Goal: Task Accomplishment & Management: Complete application form

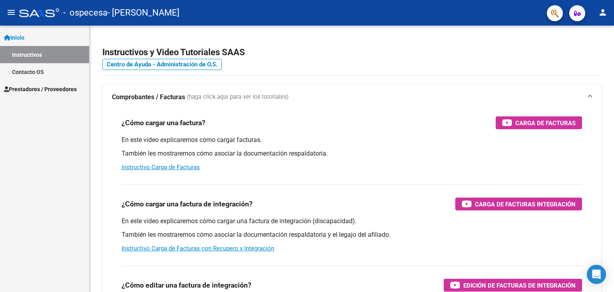
click at [42, 57] on link "Instructivos" at bounding box center [44, 54] width 89 height 17
click at [32, 88] on span "Prestadores / Proveedores" at bounding box center [40, 89] width 73 height 9
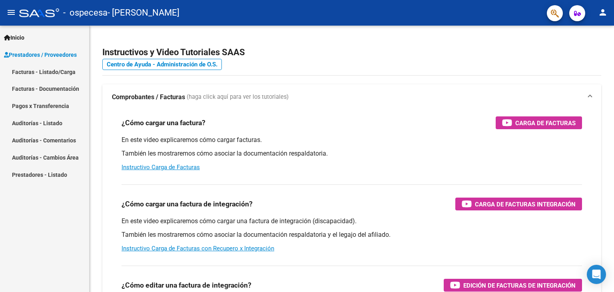
click at [40, 73] on link "Facturas - Listado/Carga" at bounding box center [44, 71] width 89 height 17
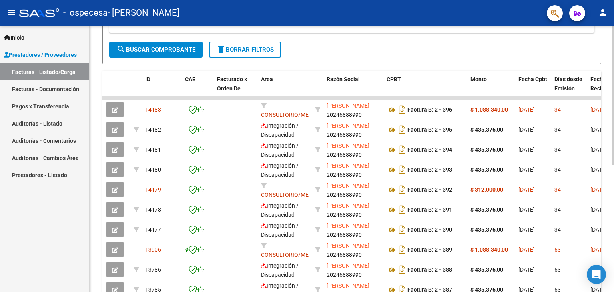
scroll to position [192, 0]
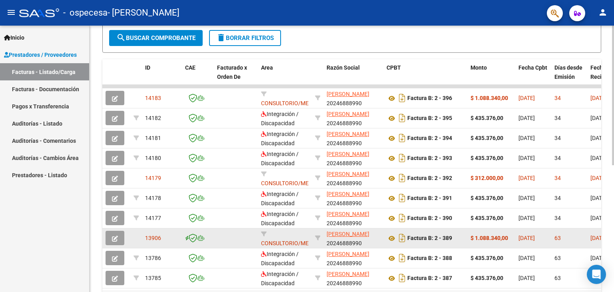
click at [115, 240] on icon "button" at bounding box center [115, 239] width 6 height 6
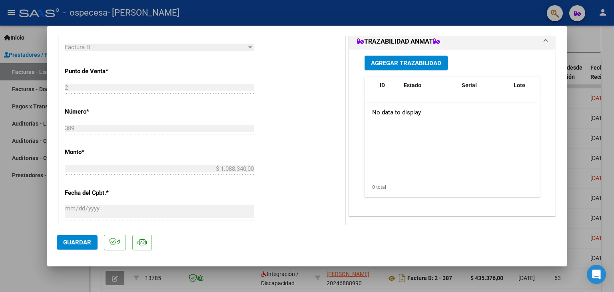
scroll to position [99, 0]
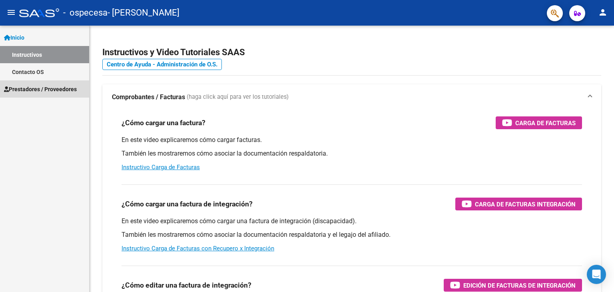
click at [19, 90] on span "Prestadores / Proveedores" at bounding box center [40, 89] width 73 height 9
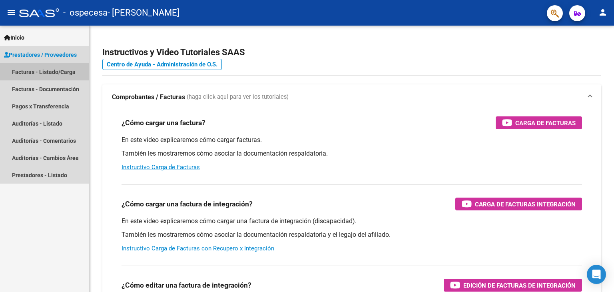
click at [26, 72] on link "Facturas - Listado/Carga" at bounding box center [44, 71] width 89 height 17
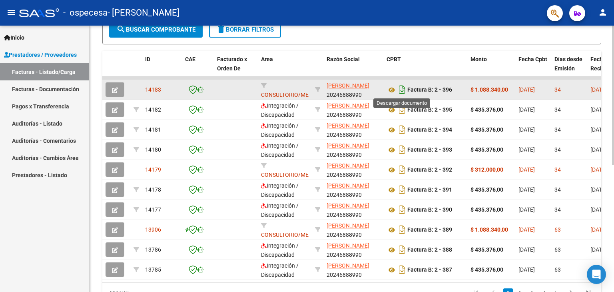
click at [402, 88] on icon "Descargar documento" at bounding box center [402, 89] width 10 height 13
click at [401, 89] on icon "Descargar documento" at bounding box center [402, 89] width 10 height 13
click at [115, 90] on icon "button" at bounding box center [115, 90] width 6 height 6
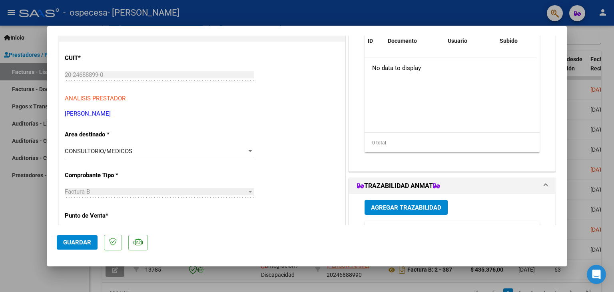
scroll to position [120, 0]
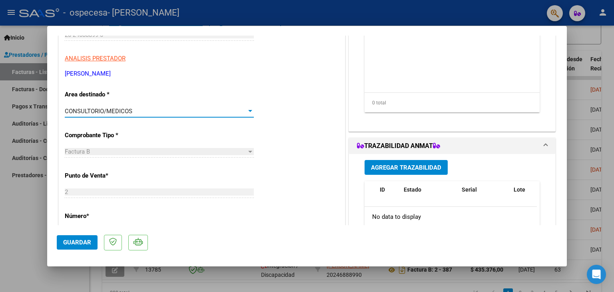
click at [244, 111] on div "CONSULTORIO/MEDICOS" at bounding box center [156, 111] width 182 height 7
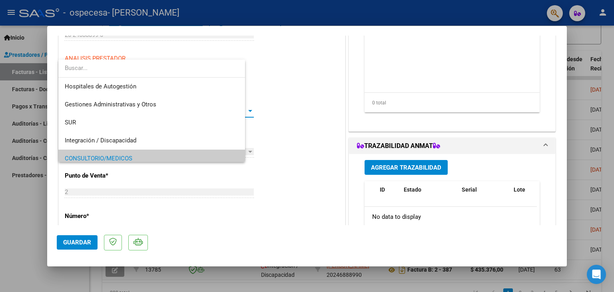
scroll to position [48, 0]
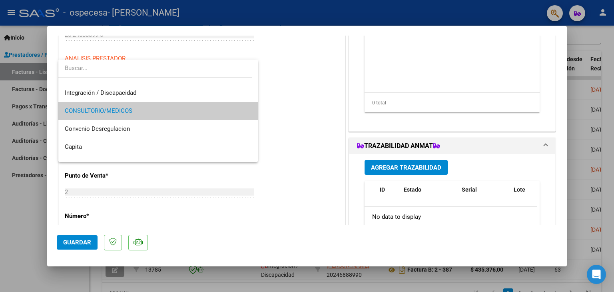
drag, startPoint x: 287, startPoint y: 140, endPoint x: 280, endPoint y: 138, distance: 6.7
click at [287, 140] on div at bounding box center [307, 146] width 614 height 292
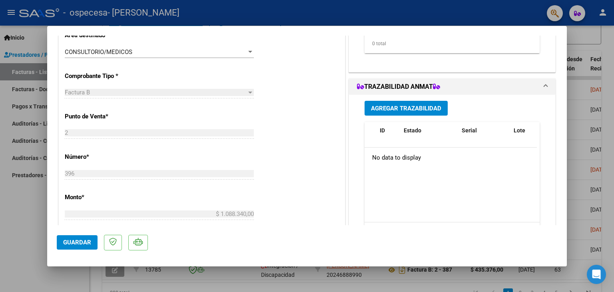
scroll to position [0, 0]
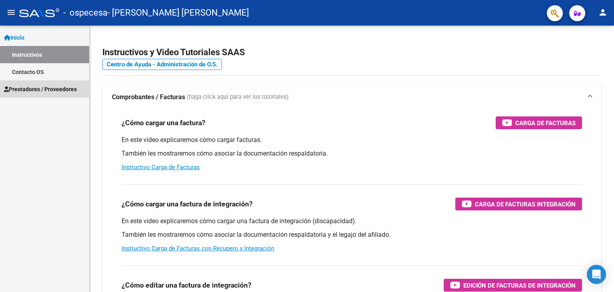
click at [43, 89] on span "Prestadores / Proveedores" at bounding box center [40, 89] width 73 height 9
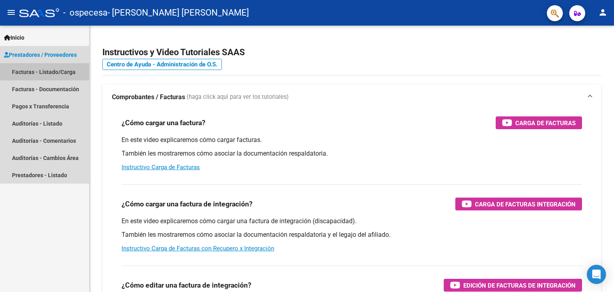
click at [56, 72] on link "Facturas - Listado/Carga" at bounding box center [44, 71] width 89 height 17
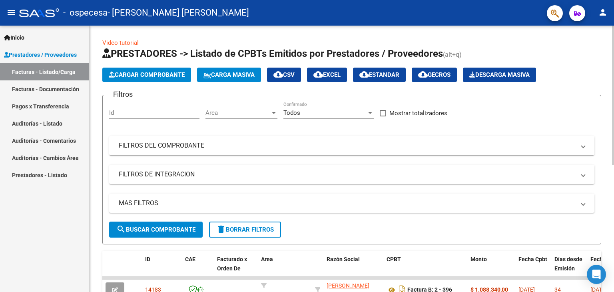
click at [153, 74] on span "Cargar Comprobante" at bounding box center [147, 74] width 76 height 7
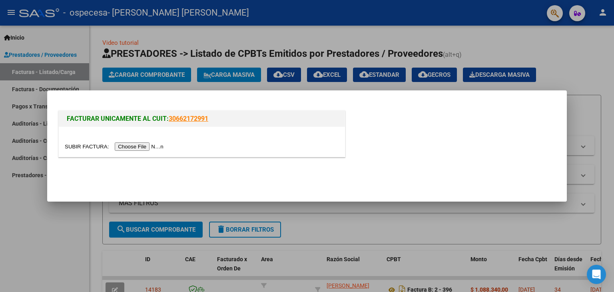
click at [146, 145] on input "file" at bounding box center [115, 146] width 101 height 8
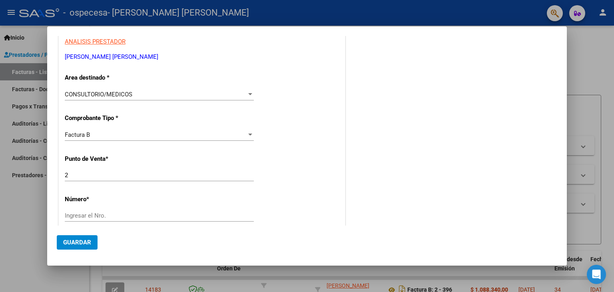
scroll to position [160, 0]
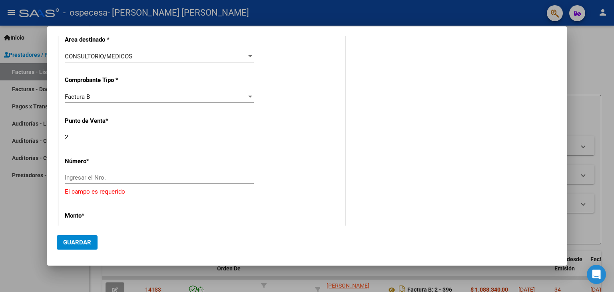
click at [132, 52] on div "CONSULTORIO/MEDICOS Seleccionar Area" at bounding box center [159, 56] width 189 height 12
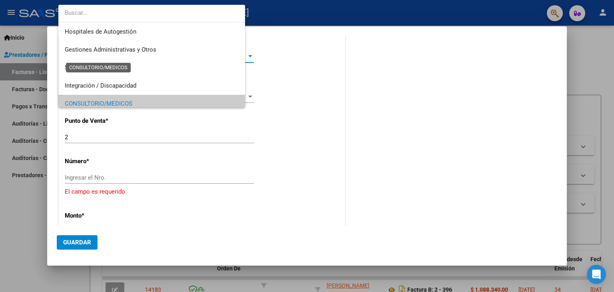
scroll to position [48, 0]
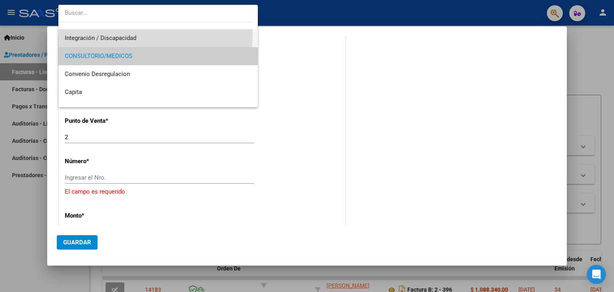
click at [146, 36] on span "Integración / Discapacidad" at bounding box center [158, 38] width 187 height 18
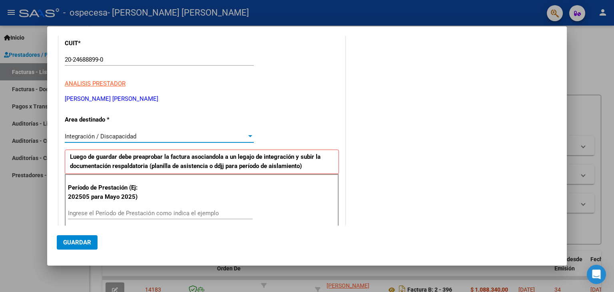
scroll to position [0, 0]
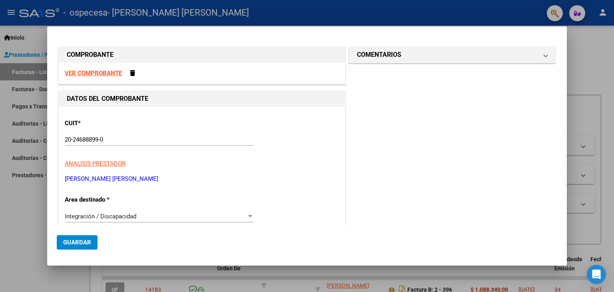
click at [577, 41] on div at bounding box center [307, 146] width 614 height 292
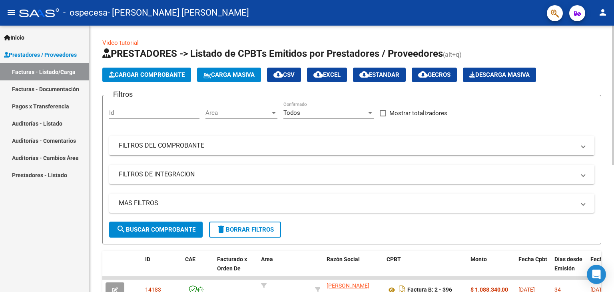
click at [163, 72] on span "Cargar Comprobante" at bounding box center [147, 74] width 76 height 7
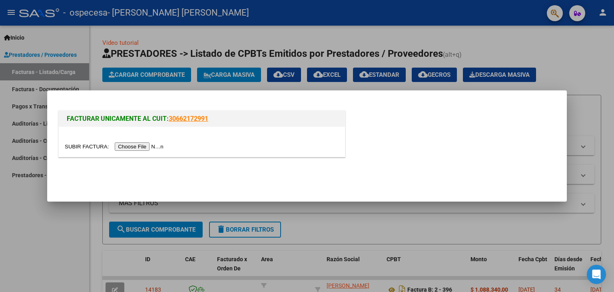
click at [120, 147] on input "file" at bounding box center [115, 146] width 101 height 8
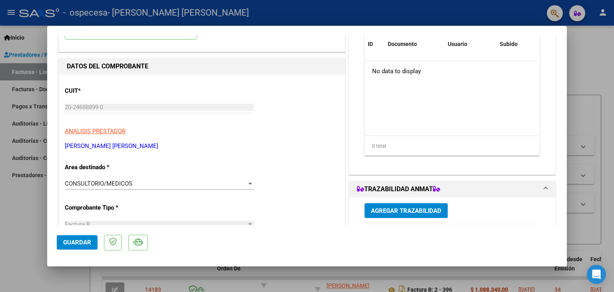
scroll to position [120, 0]
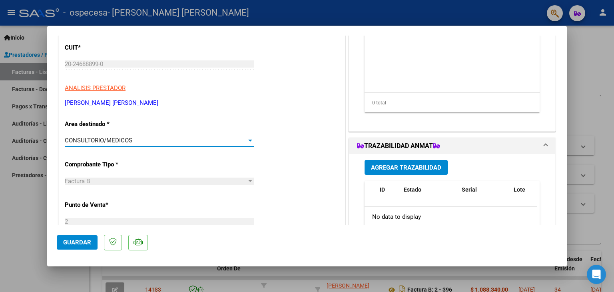
click at [120, 141] on span "CONSULTORIO/MEDICOS" at bounding box center [99, 140] width 68 height 7
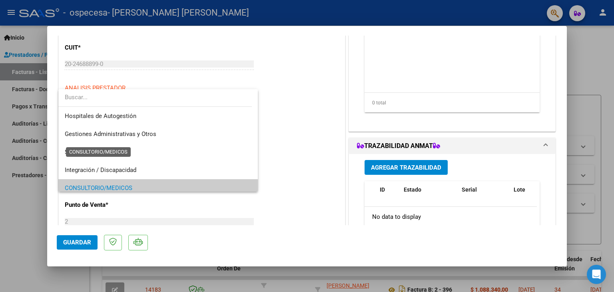
scroll to position [48, 0]
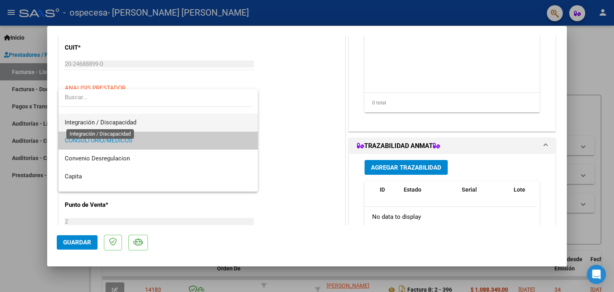
click at [94, 122] on span "Integración / Discapacidad" at bounding box center [101, 122] width 72 height 7
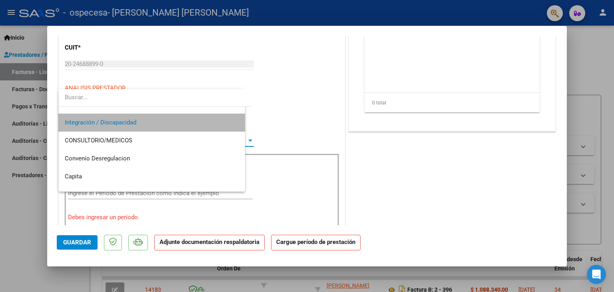
scroll to position [54, 0]
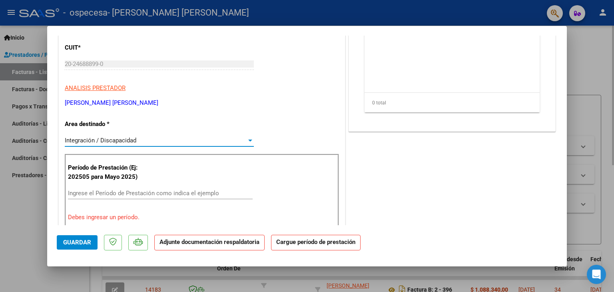
click at [593, 46] on div at bounding box center [307, 146] width 614 height 292
type input "$ 0,00"
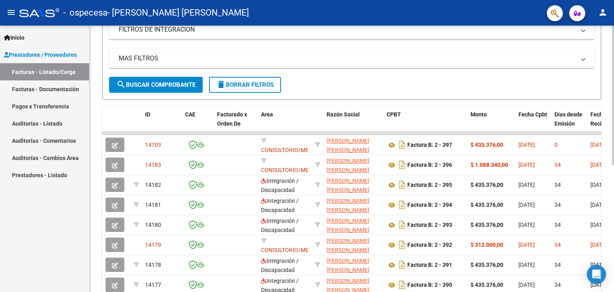
scroll to position [160, 0]
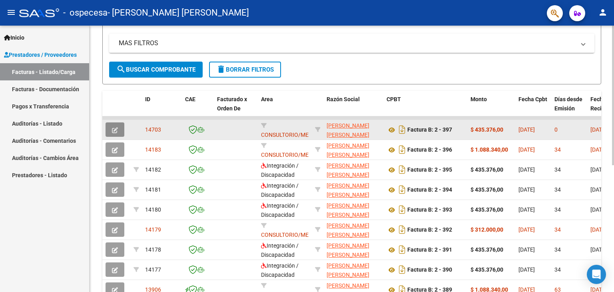
click at [113, 128] on icon "button" at bounding box center [115, 130] width 6 height 6
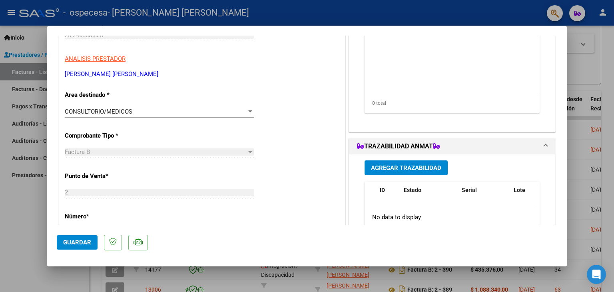
scroll to position [120, 0]
click at [133, 110] on div "CONSULTORIO/MEDICOS" at bounding box center [156, 111] width 182 height 7
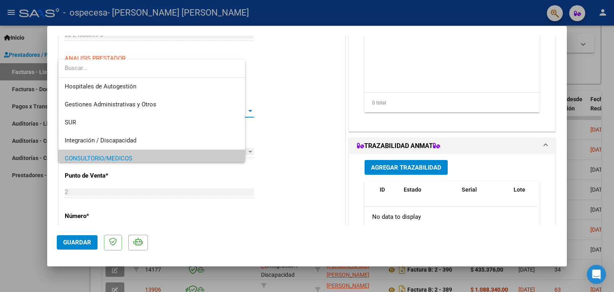
scroll to position [48, 0]
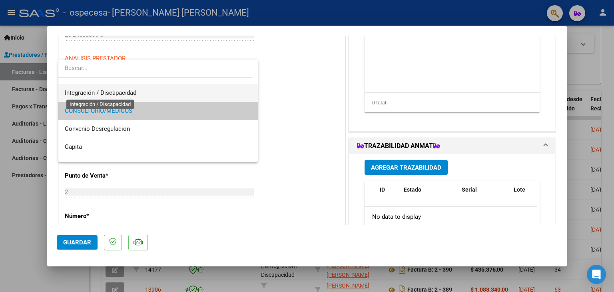
click at [102, 92] on span "Integración / Discapacidad" at bounding box center [101, 92] width 72 height 7
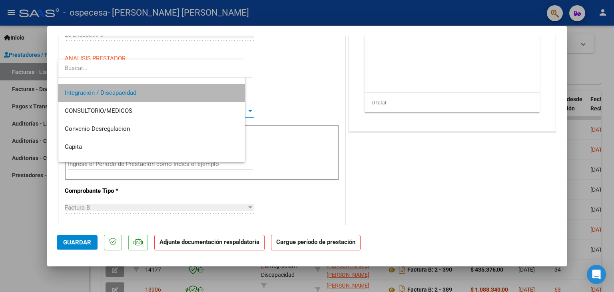
scroll to position [54, 0]
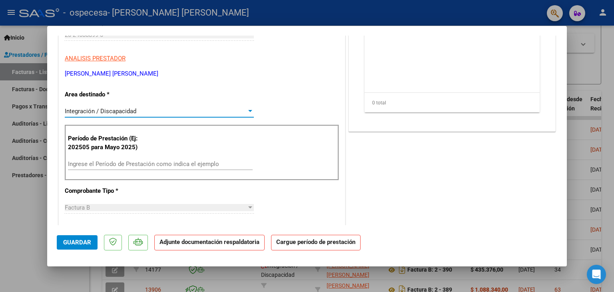
click at [87, 163] on input "Ingrese el Período de Prestación como indica el ejemplo" at bounding box center [160, 163] width 185 height 7
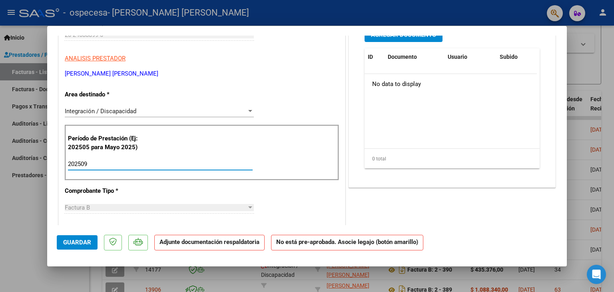
type input "202509"
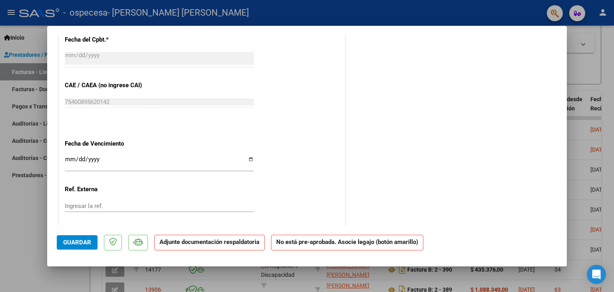
scroll to position [440, 0]
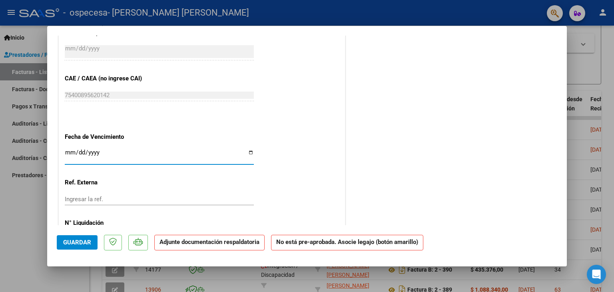
click at [246, 150] on input "Ingresar la fecha" at bounding box center [159, 155] width 189 height 13
type input "[DATE]"
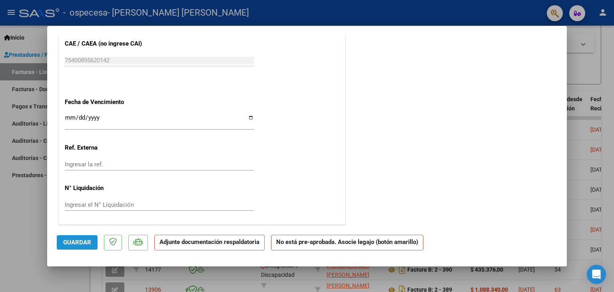
click at [80, 242] on span "Guardar" at bounding box center [77, 242] width 28 height 7
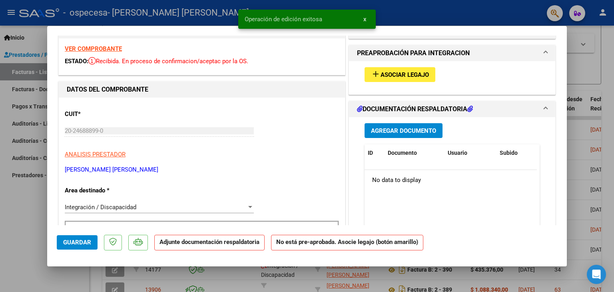
scroll to position [0, 0]
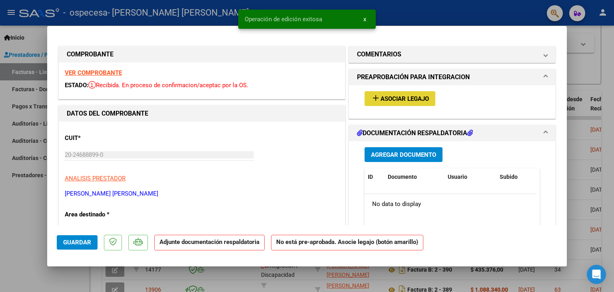
click at [403, 96] on span "Asociar Legajo" at bounding box center [405, 98] width 48 height 7
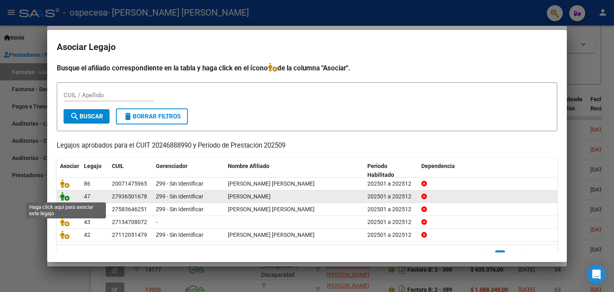
click at [62, 195] on icon at bounding box center [65, 196] width 10 height 9
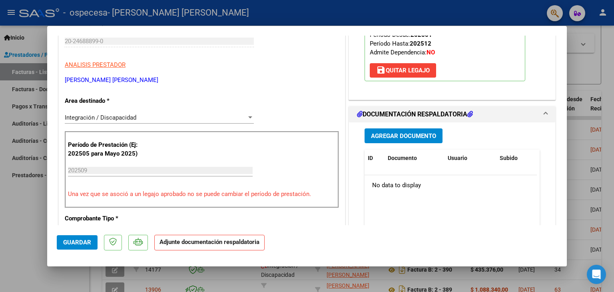
scroll to position [120, 0]
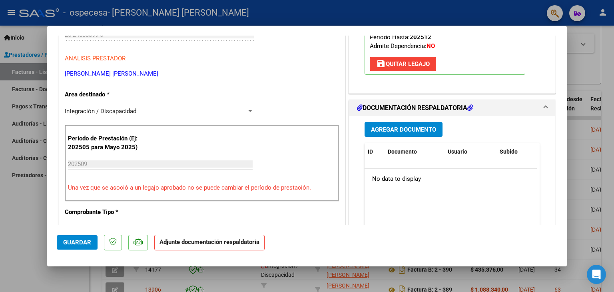
click at [395, 128] on span "Agregar Documento" at bounding box center [403, 129] width 65 height 7
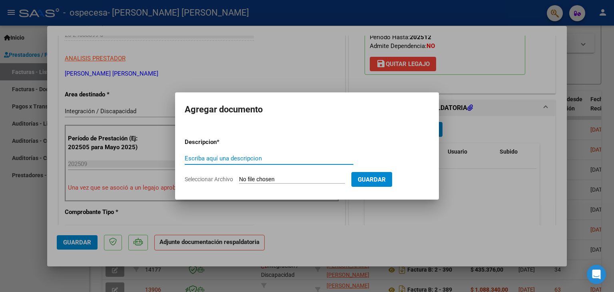
click at [237, 157] on input "Escriba aquí una descripcion" at bounding box center [269, 158] width 169 height 7
type input "planillas [PERSON_NAME]"
click at [305, 176] on input "Seleccionar Archivo" at bounding box center [292, 180] width 106 height 8
type input "C:\fakepath\[PERSON_NAME] 9-25.pdf"
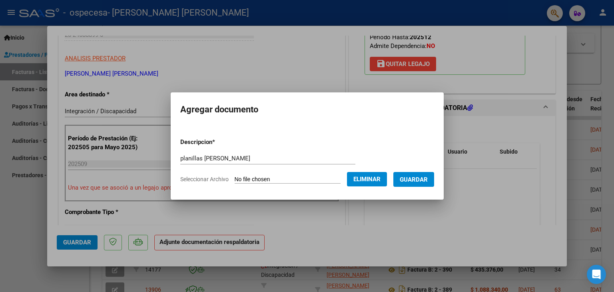
click at [427, 178] on span "Guardar" at bounding box center [414, 179] width 28 height 7
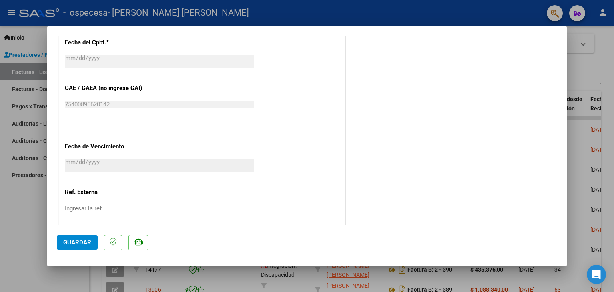
scroll to position [496, 0]
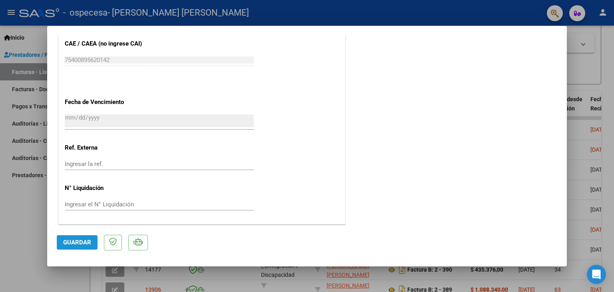
click at [83, 242] on span "Guardar" at bounding box center [77, 242] width 28 height 7
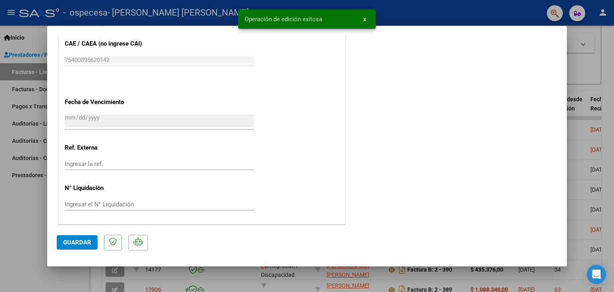
click at [19, 229] on div at bounding box center [307, 146] width 614 height 292
type input "$ 0,00"
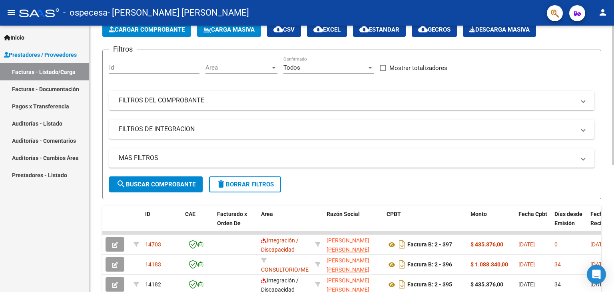
scroll to position [0, 0]
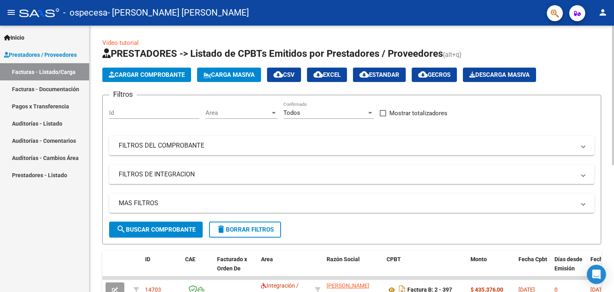
click at [162, 76] on span "Cargar Comprobante" at bounding box center [147, 74] width 76 height 7
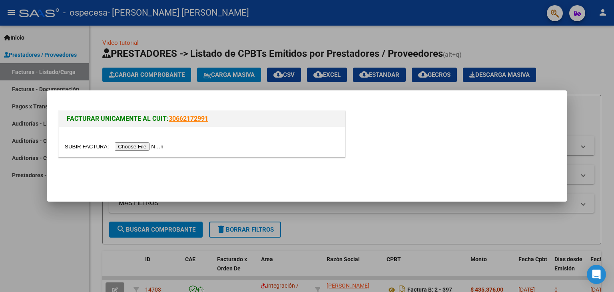
click at [126, 146] on input "file" at bounding box center [115, 146] width 101 height 8
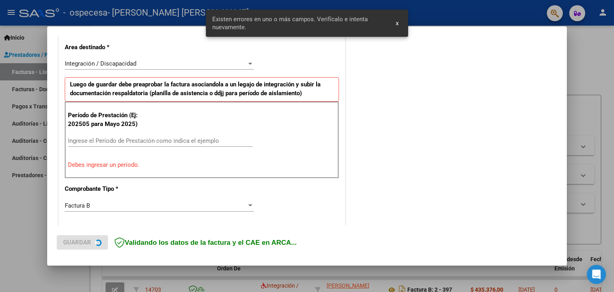
scroll to position [183, 0]
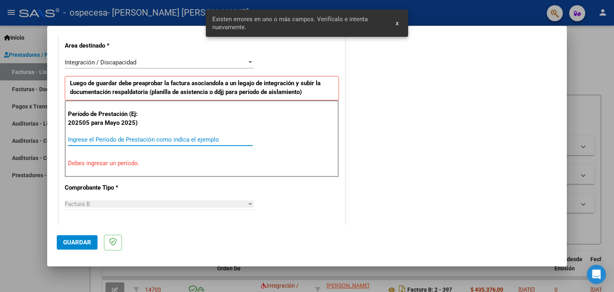
click at [103, 140] on input "Ingrese el Período de Prestación como indica el ejemplo" at bounding box center [160, 139] width 185 height 7
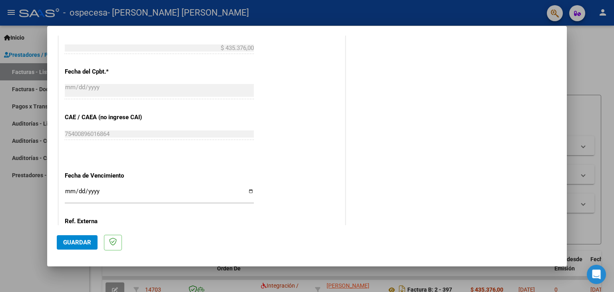
scroll to position [480, 0]
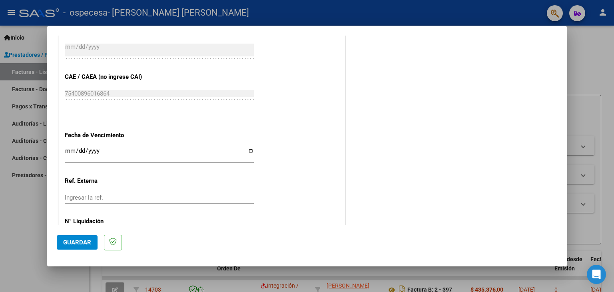
type input "202509"
click at [245, 149] on input "Ingresar la fecha" at bounding box center [159, 154] width 189 height 13
click at [245, 148] on input "Ingresar la fecha" at bounding box center [159, 154] width 189 height 13
click at [246, 150] on input "Ingresar la fecha" at bounding box center [159, 154] width 189 height 13
type input "[DATE]"
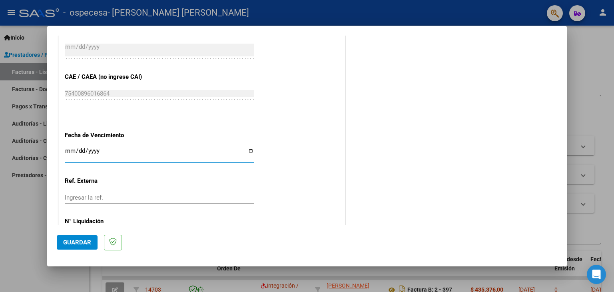
scroll to position [513, 0]
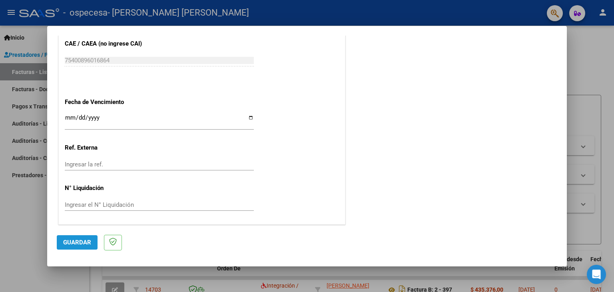
drag, startPoint x: 76, startPoint y: 240, endPoint x: 116, endPoint y: 226, distance: 42.1
click at [77, 240] on span "Guardar" at bounding box center [77, 242] width 28 height 7
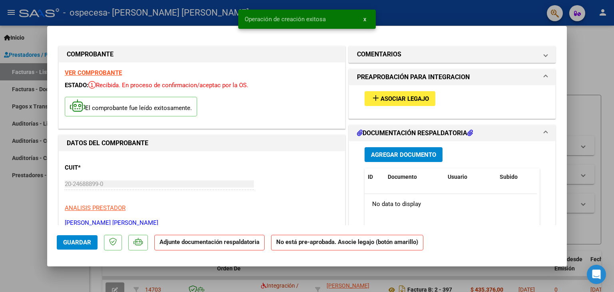
click at [403, 95] on span "Asociar Legajo" at bounding box center [405, 98] width 48 height 7
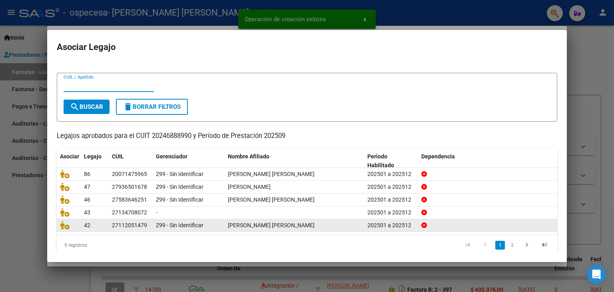
scroll to position [18, 0]
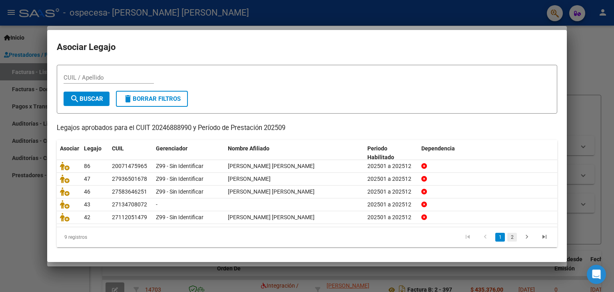
click at [507, 234] on link "2" at bounding box center [512, 237] width 10 height 9
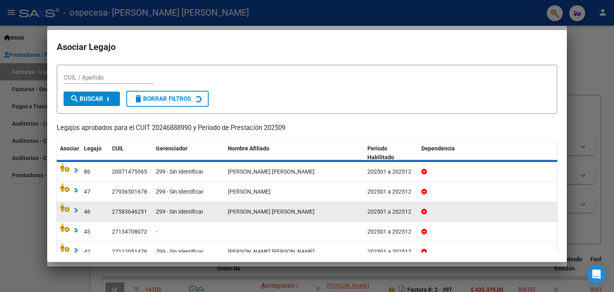
scroll to position [5, 0]
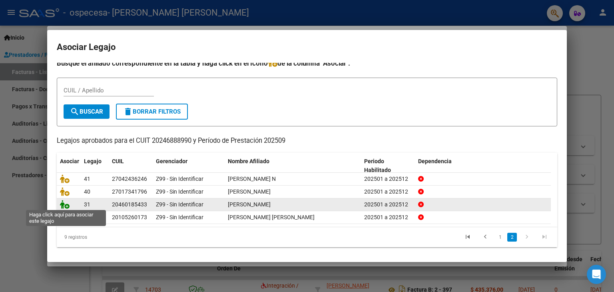
click at [64, 203] on icon at bounding box center [65, 204] width 10 height 9
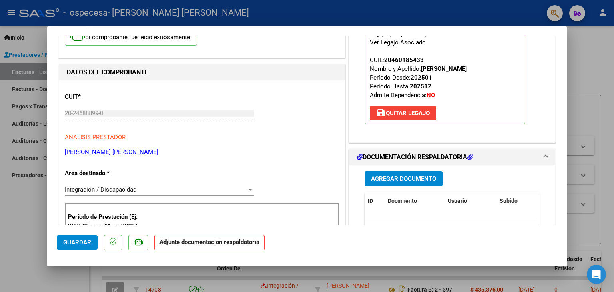
scroll to position [120, 0]
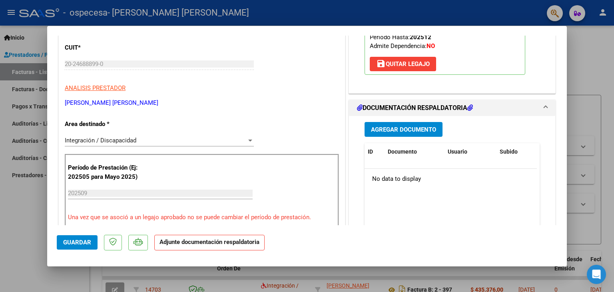
click at [397, 128] on span "Agregar Documento" at bounding box center [403, 129] width 65 height 7
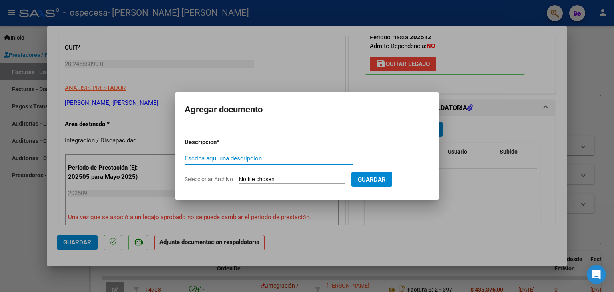
click at [244, 159] on input "Escriba aquí una descripcion" at bounding box center [269, 158] width 169 height 7
type input "planillas [PERSON_NAME]"
click at [250, 180] on input "Seleccionar Archivo" at bounding box center [292, 180] width 106 height 8
type input "C:\fakepath\[PERSON_NAME] 9-25.pdf"
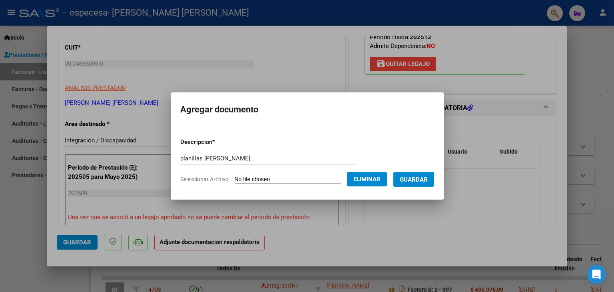
click at [417, 178] on span "Guardar" at bounding box center [414, 179] width 28 height 7
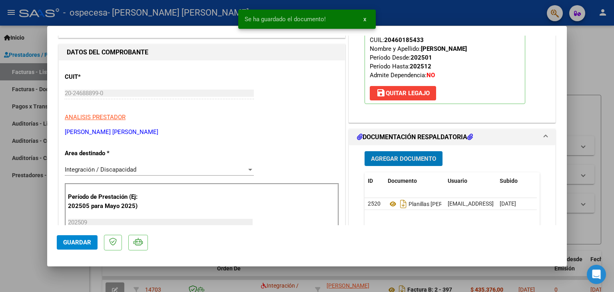
scroll to position [200, 0]
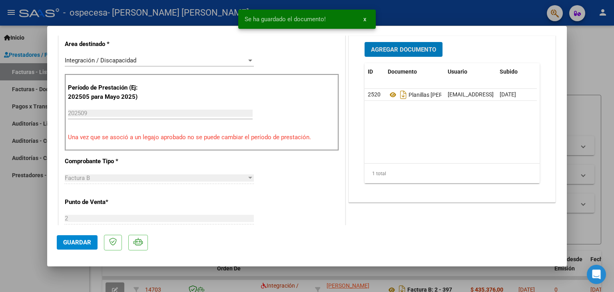
click at [80, 239] on span "Guardar" at bounding box center [77, 242] width 28 height 7
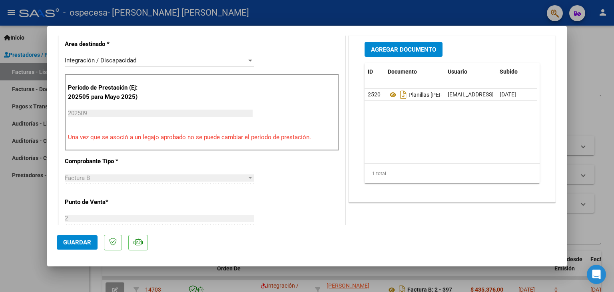
click at [32, 232] on div at bounding box center [307, 146] width 614 height 292
type input "$ 0,00"
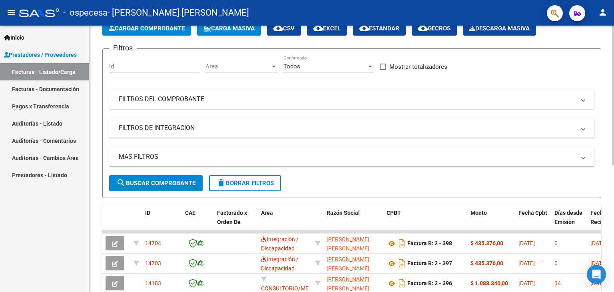
scroll to position [0, 0]
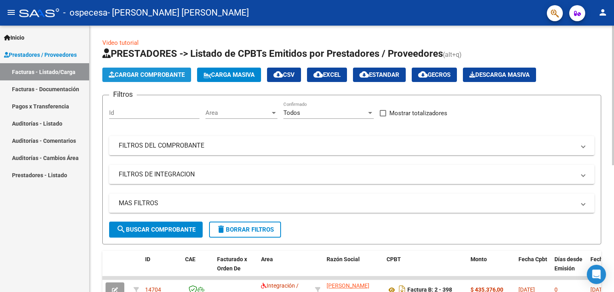
click at [148, 69] on button "Cargar Comprobante" at bounding box center [146, 75] width 89 height 14
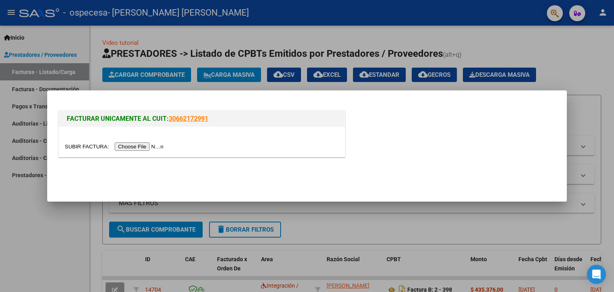
click at [138, 145] on input "file" at bounding box center [115, 146] width 101 height 8
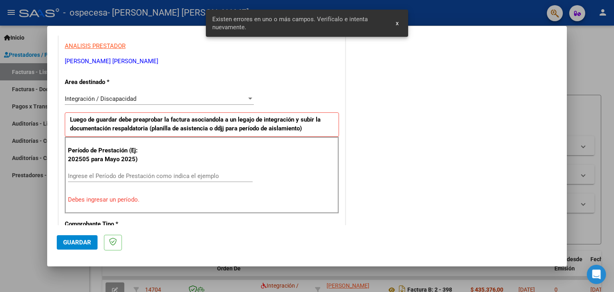
scroll to position [128, 0]
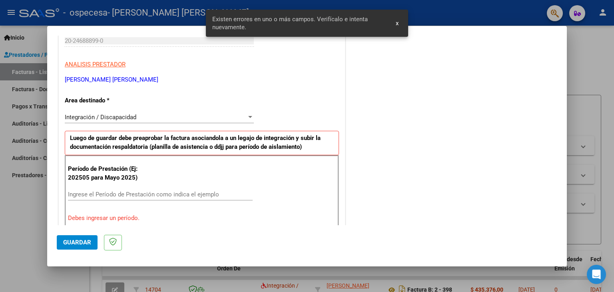
click at [129, 116] on span "Integración / Discapacidad" at bounding box center [101, 117] width 72 height 7
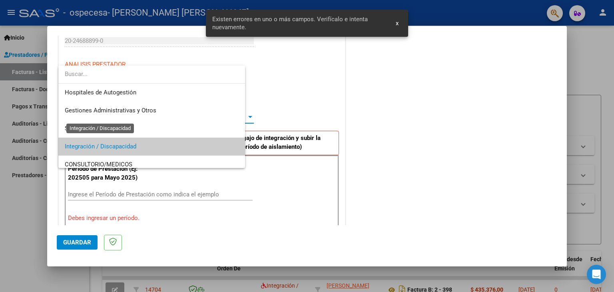
scroll to position [30, 0]
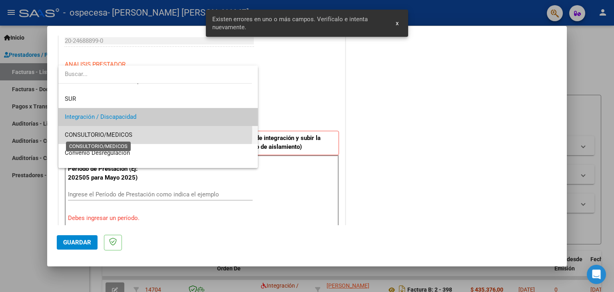
click at [77, 132] on span "CONSULTORIO/MEDICOS" at bounding box center [99, 134] width 68 height 7
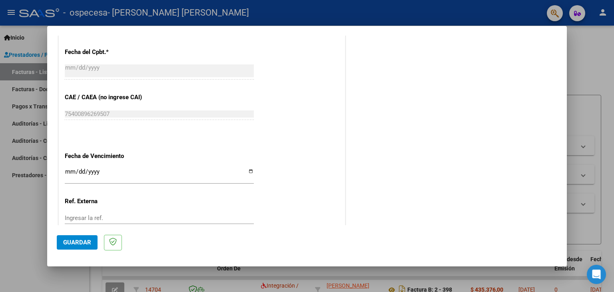
scroll to position [433, 0]
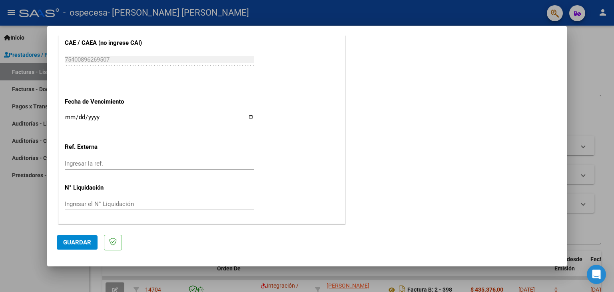
click at [248, 116] on input "Ingresar la fecha" at bounding box center [159, 120] width 189 height 13
type input "[DATE]"
click at [71, 241] on span "Guardar" at bounding box center [77, 242] width 28 height 7
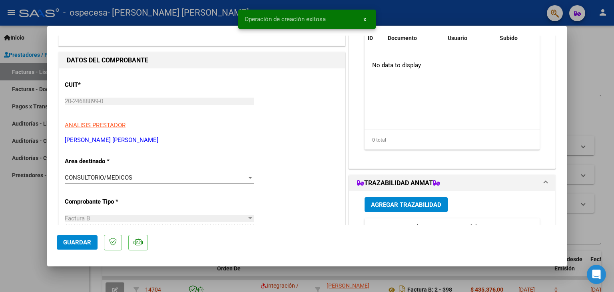
scroll to position [0, 0]
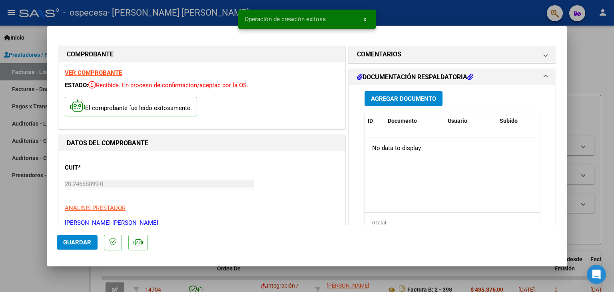
click at [408, 99] on span "Agregar Documento" at bounding box center [403, 98] width 65 height 7
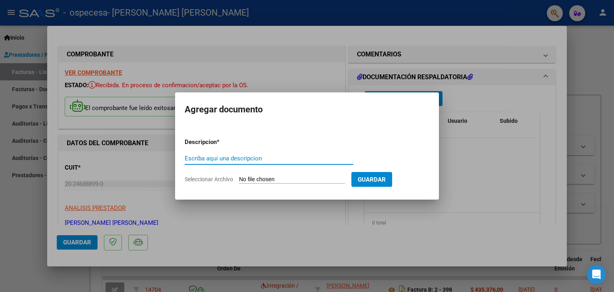
click at [240, 156] on input "Escriba aquí una descripcion" at bounding box center [269, 158] width 169 height 7
type input "planillas [PERSON_NAME]"
click at [252, 176] on input "Seleccionar Archivo" at bounding box center [292, 180] width 106 height 8
type input "C:\fakepath\[PERSON_NAME] 9-25.pdf"
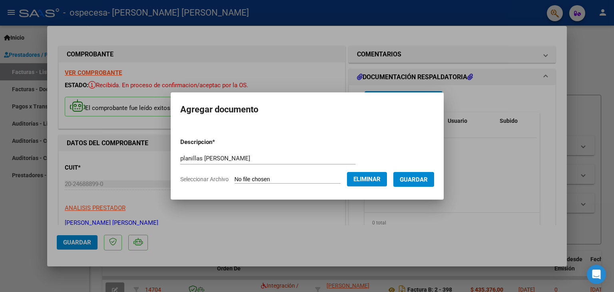
click at [421, 176] on span "Guardar" at bounding box center [414, 179] width 28 height 7
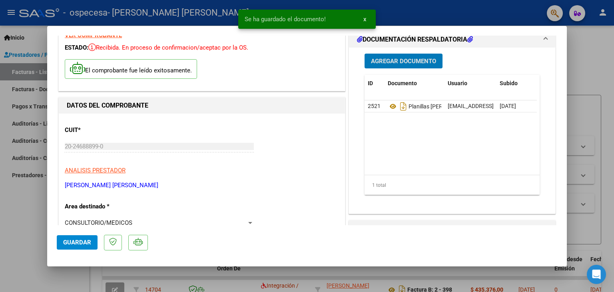
scroll to position [80, 0]
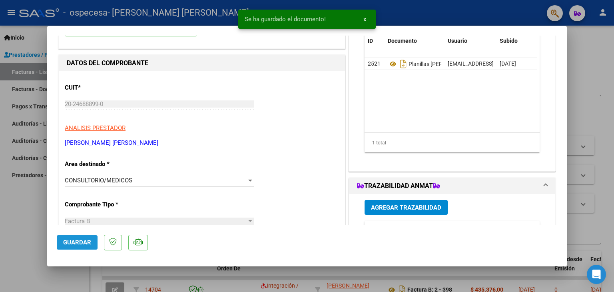
click at [71, 244] on span "Guardar" at bounding box center [77, 242] width 28 height 7
click at [32, 235] on div at bounding box center [307, 146] width 614 height 292
type input "$ 0,00"
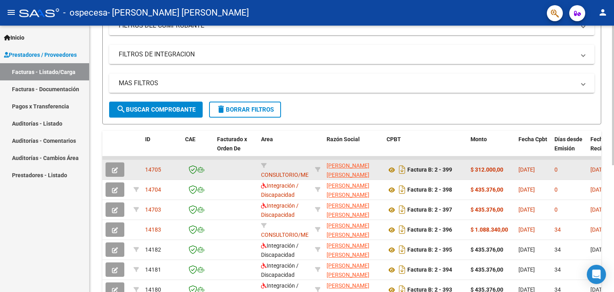
scroll to position [0, 0]
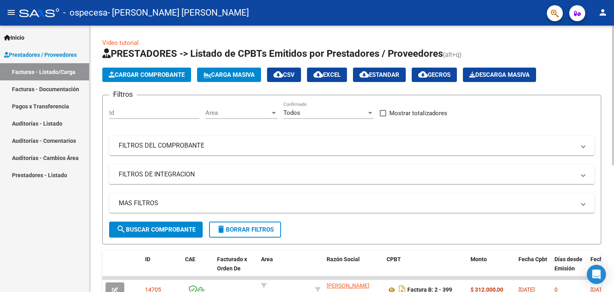
click at [155, 75] on span "Cargar Comprobante" at bounding box center [147, 74] width 76 height 7
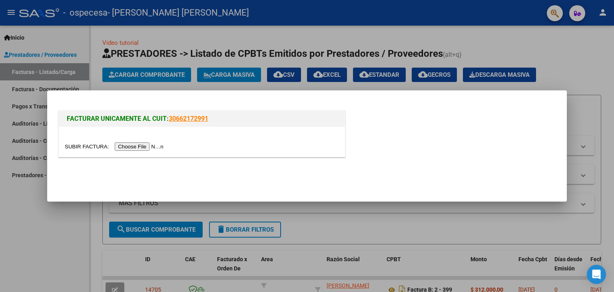
click at [133, 144] on input "file" at bounding box center [115, 146] width 101 height 8
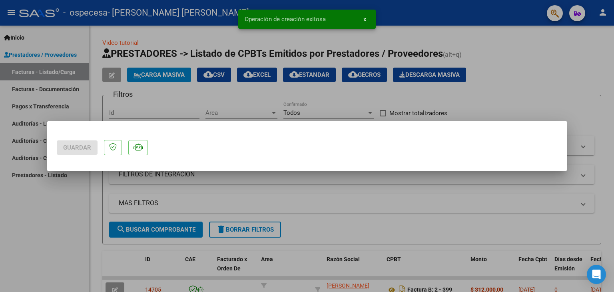
click at [116, 124] on mat-dialog-container "Guardar" at bounding box center [307, 146] width 520 height 51
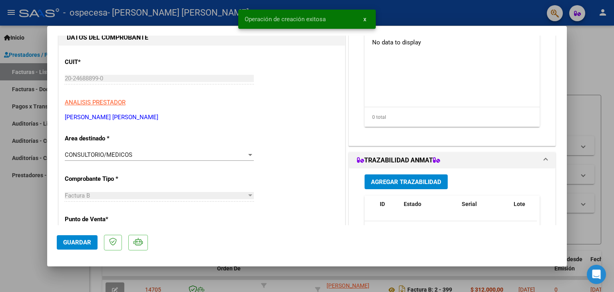
scroll to position [120, 0]
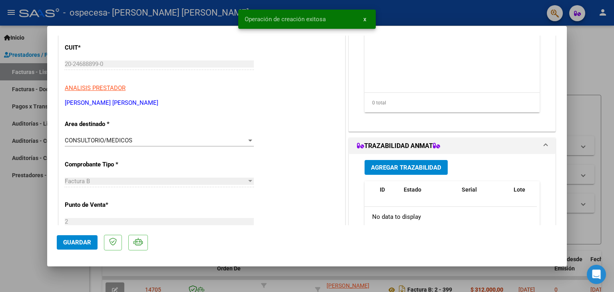
click at [118, 142] on span "CONSULTORIO/MEDICOS" at bounding box center [99, 140] width 68 height 7
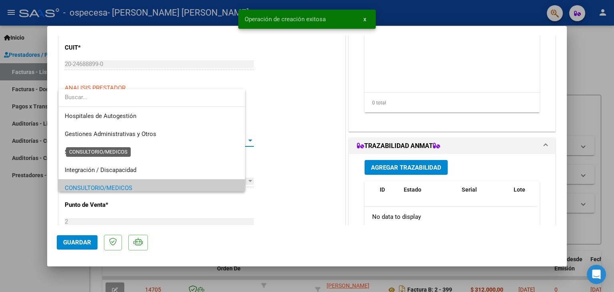
scroll to position [48, 0]
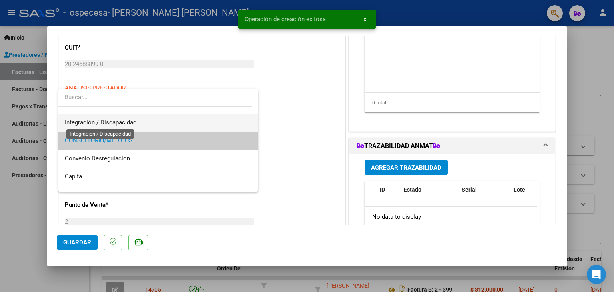
click at [105, 122] on span "Integración / Discapacidad" at bounding box center [101, 122] width 72 height 7
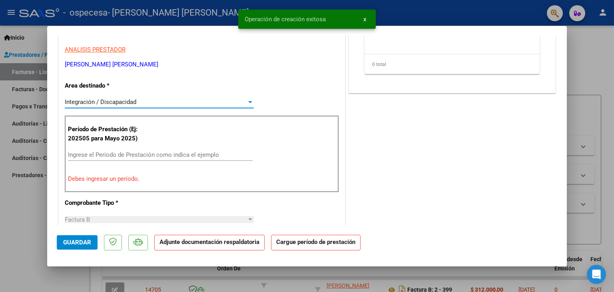
scroll to position [200, 0]
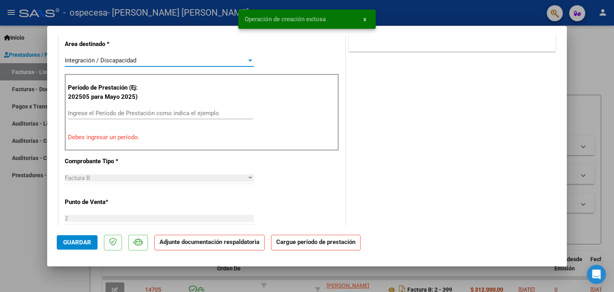
click at [110, 110] on input "Ingrese el Período de Prestación como indica el ejemplo" at bounding box center [160, 113] width 185 height 7
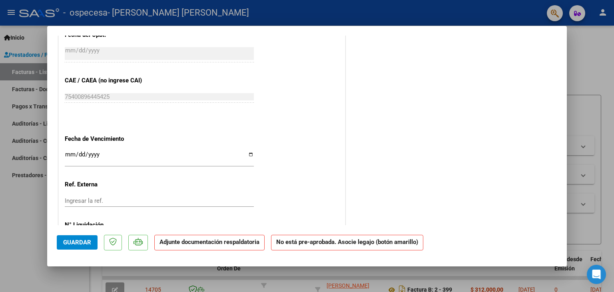
scroll to position [480, 0]
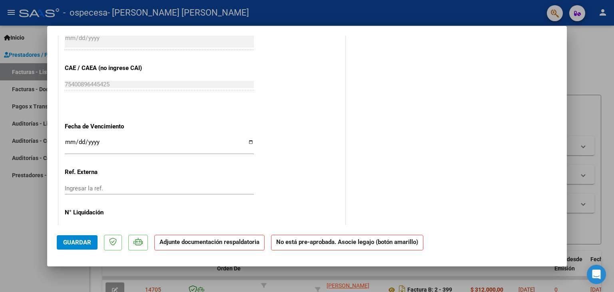
type input "202509"
click at [248, 140] on input "Ingresar la fecha" at bounding box center [159, 145] width 189 height 13
type input "[DATE]"
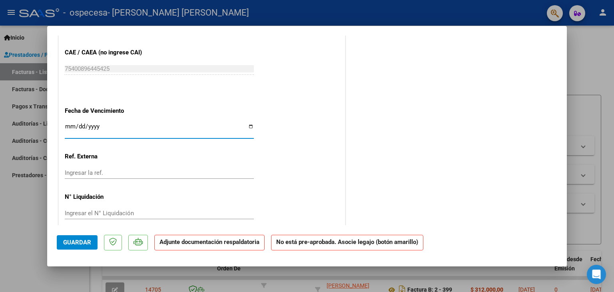
scroll to position [504, 0]
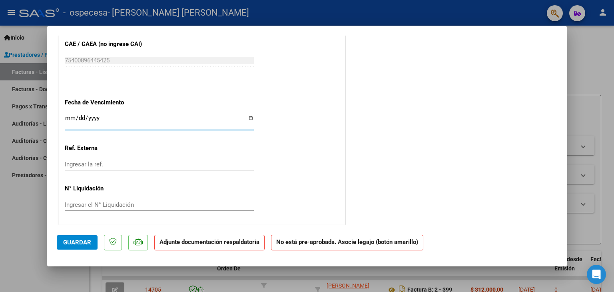
click at [80, 243] on span "Guardar" at bounding box center [77, 242] width 28 height 7
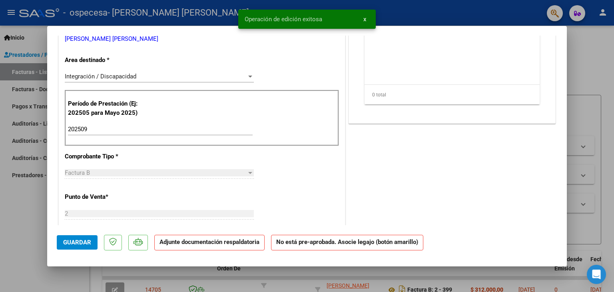
scroll to position [0, 0]
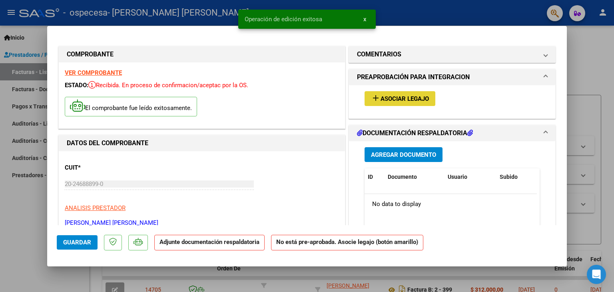
click at [408, 96] on span "Asociar Legajo" at bounding box center [405, 98] width 48 height 7
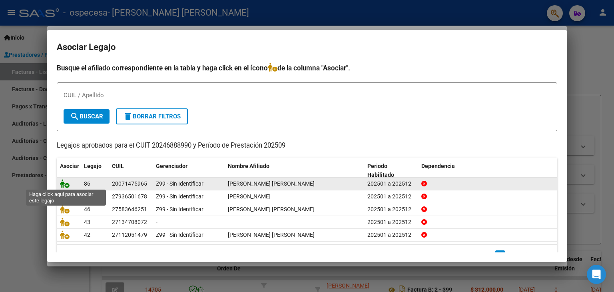
click at [66, 182] on icon at bounding box center [65, 183] width 10 height 9
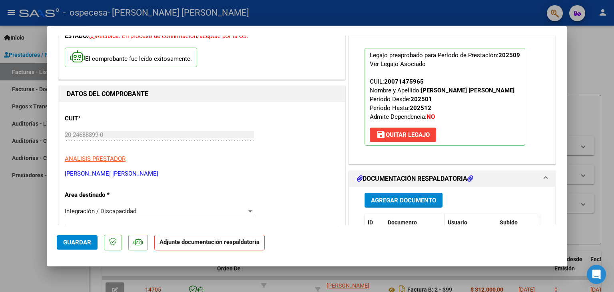
scroll to position [120, 0]
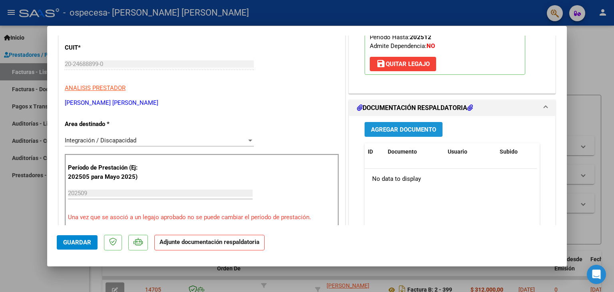
click at [401, 131] on span "Agregar Documento" at bounding box center [403, 129] width 65 height 7
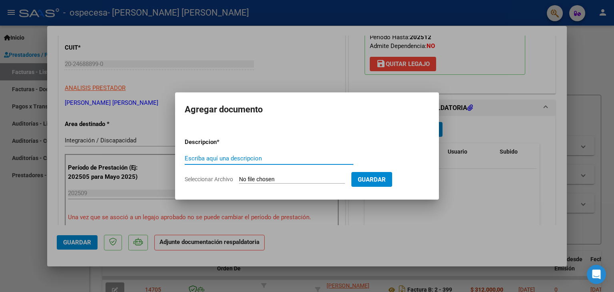
click at [212, 159] on input "Escriba aquí una descripcion" at bounding box center [269, 158] width 169 height 7
type input "planillas [PERSON_NAME]"
click at [258, 180] on input "Seleccionar Archivo" at bounding box center [292, 180] width 106 height 8
type input "C:\fakepath\[PERSON_NAME] 9-25.pdf"
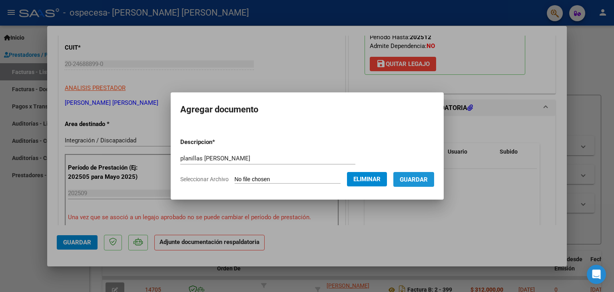
click at [423, 176] on span "Guardar" at bounding box center [414, 179] width 28 height 7
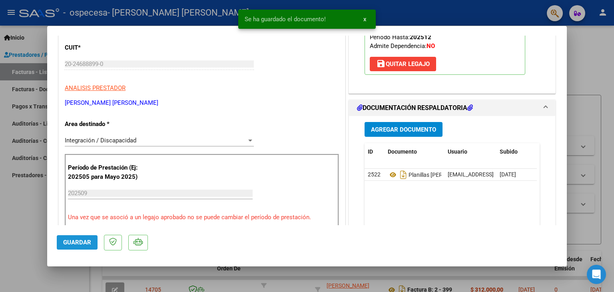
click at [73, 242] on span "Guardar" at bounding box center [77, 242] width 28 height 7
click at [26, 228] on div at bounding box center [307, 146] width 614 height 292
type input "$ 0,00"
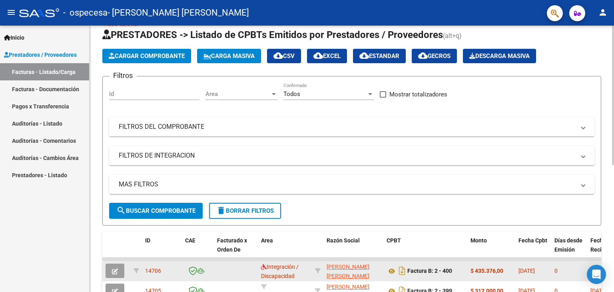
scroll to position [0, 0]
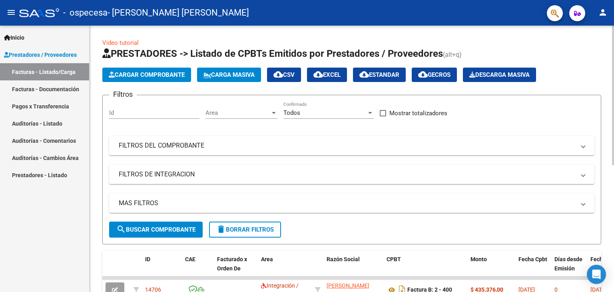
click at [158, 72] on span "Cargar Comprobante" at bounding box center [147, 74] width 76 height 7
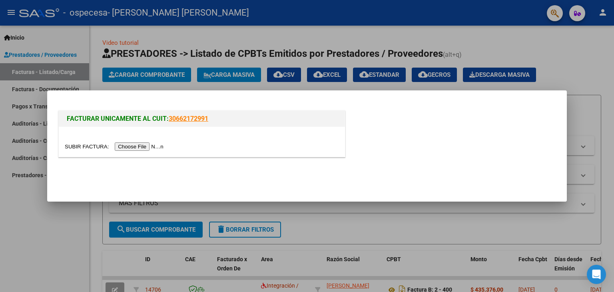
click at [146, 145] on input "file" at bounding box center [115, 146] width 101 height 8
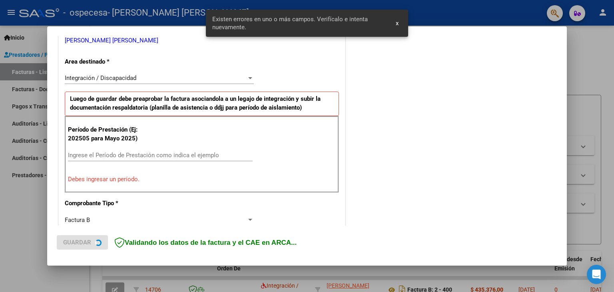
scroll to position [168, 0]
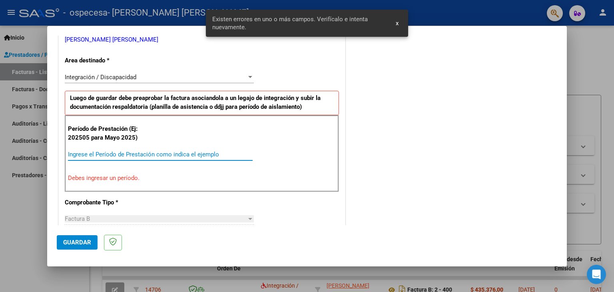
click at [93, 152] on input "Ingrese el Período de Prestación como indica el ejemplo" at bounding box center [160, 154] width 185 height 7
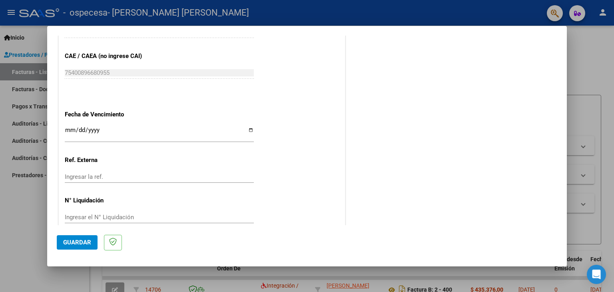
scroll to position [513, 0]
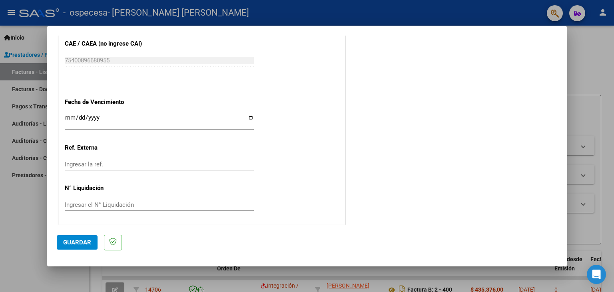
type input "202509"
click at [248, 115] on input "Ingresar la fecha" at bounding box center [159, 120] width 189 height 13
type input "[DATE]"
click at [79, 240] on span "Guardar" at bounding box center [77, 242] width 28 height 7
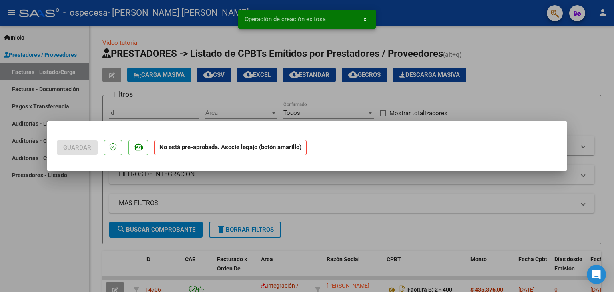
scroll to position [0, 0]
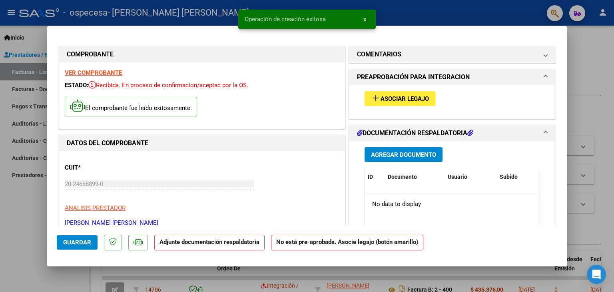
click at [398, 99] on span "Asociar Legajo" at bounding box center [405, 98] width 48 height 7
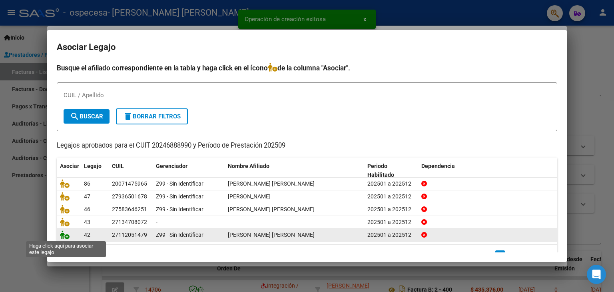
click at [64, 234] on icon at bounding box center [65, 234] width 10 height 9
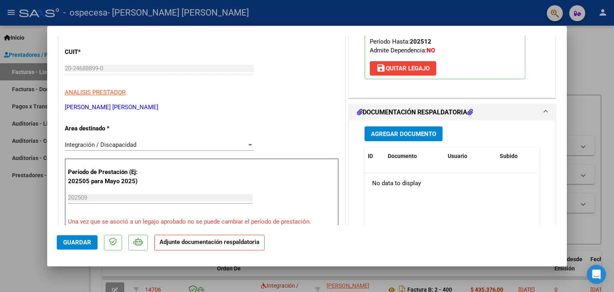
scroll to position [120, 0]
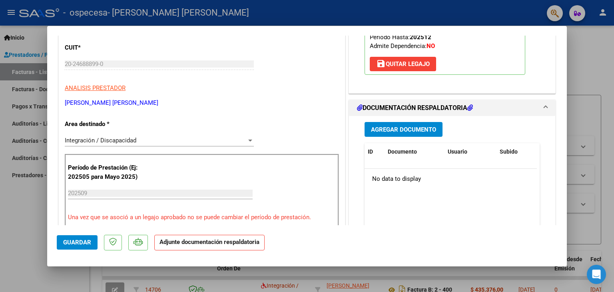
click at [403, 130] on span "Agregar Documento" at bounding box center [403, 129] width 65 height 7
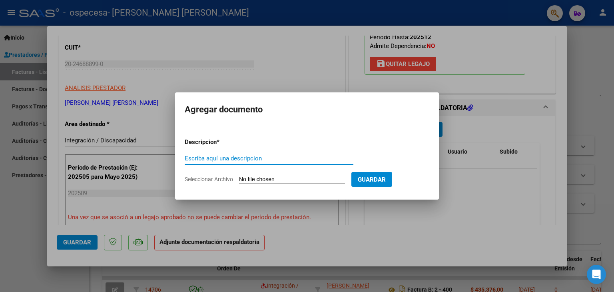
click at [243, 155] on input "Escriba aquí una descripcion" at bounding box center [269, 158] width 169 height 7
type input "planillas turrini"
click at [254, 184] on form "Descripcion * planillas turrini Escriba aquí una descripcion Seleccionar Archiv…" at bounding box center [307, 161] width 245 height 58
click at [255, 180] on input "Seleccionar Archivo" at bounding box center [292, 180] width 106 height 8
type input "C:\fakepath\Turrini 9-25.pdf"
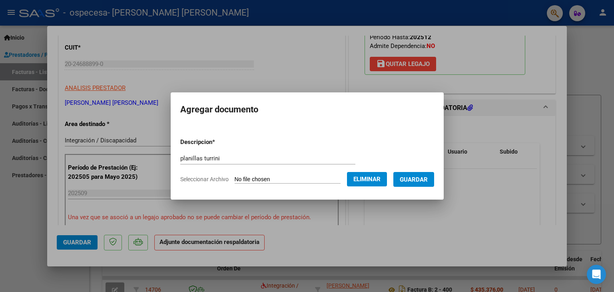
click at [421, 180] on span "Guardar" at bounding box center [414, 179] width 28 height 7
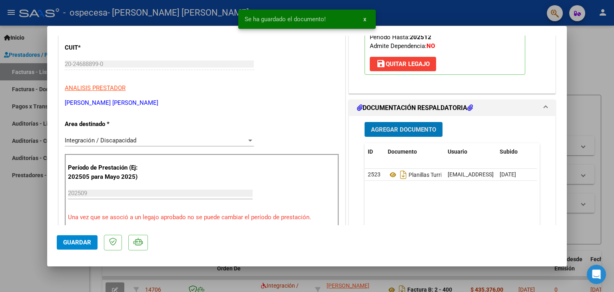
click at [80, 240] on span "Guardar" at bounding box center [77, 242] width 28 height 7
click at [21, 205] on div at bounding box center [307, 146] width 614 height 292
type input "$ 0,00"
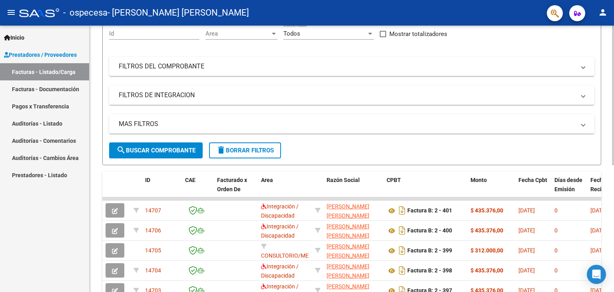
scroll to position [0, 0]
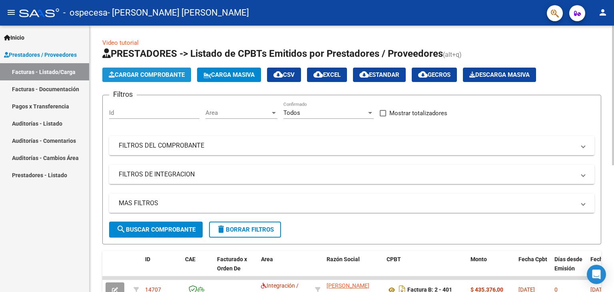
click at [149, 76] on span "Cargar Comprobante" at bounding box center [147, 74] width 76 height 7
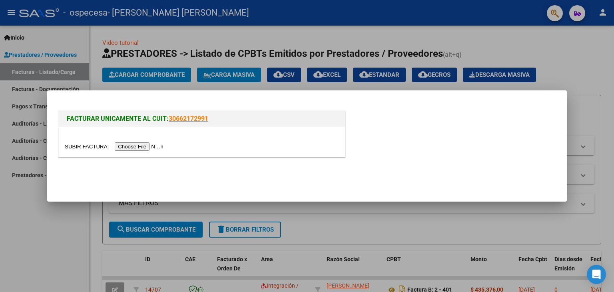
click at [132, 148] on input "file" at bounding box center [115, 146] width 101 height 8
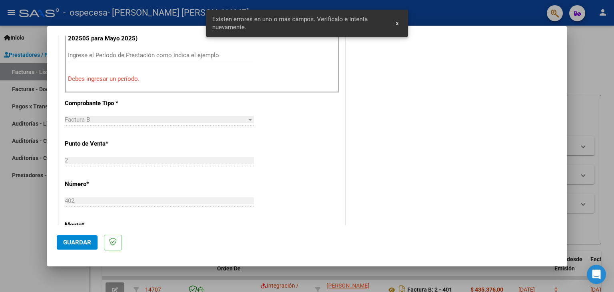
scroll to position [227, 0]
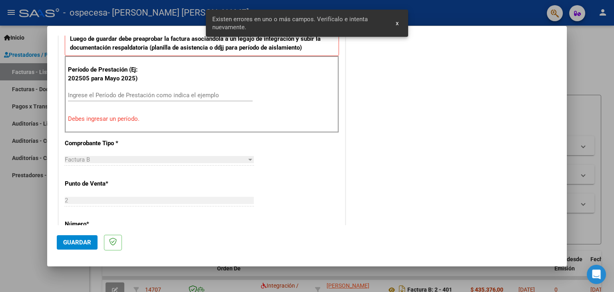
click at [91, 93] on input "Ingrese el Período de Prestación como indica el ejemplo" at bounding box center [160, 95] width 185 height 7
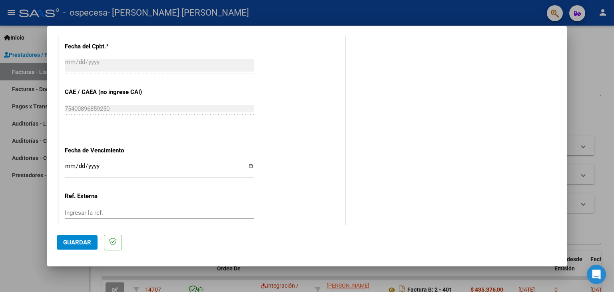
scroll to position [507, 0]
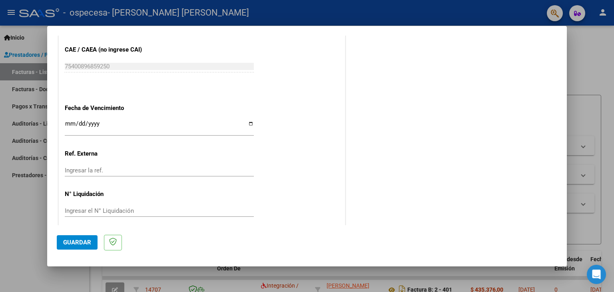
type input "202509"
click at [249, 122] on input "Ingresar la fecha" at bounding box center [159, 126] width 189 height 13
type input "[DATE]"
click at [76, 242] on span "Guardar" at bounding box center [77, 242] width 28 height 7
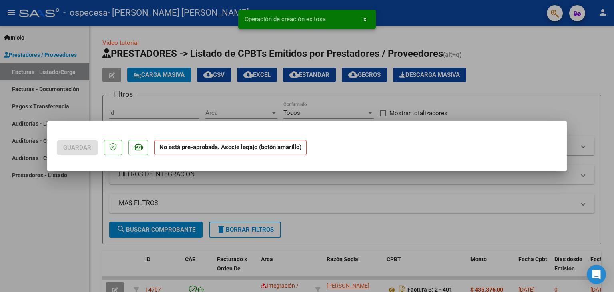
scroll to position [0, 0]
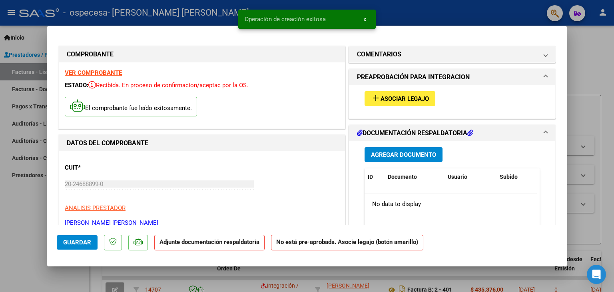
click at [406, 101] on span "Asociar Legajo" at bounding box center [405, 98] width 48 height 7
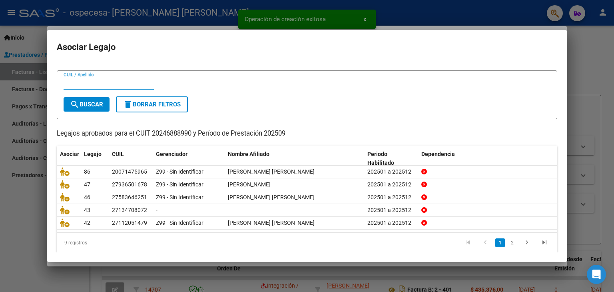
scroll to position [18, 0]
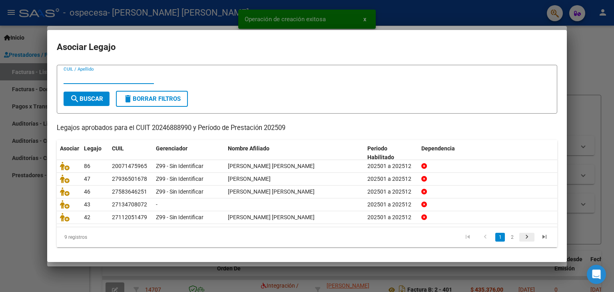
click at [522, 237] on icon "go to next page" at bounding box center [527, 238] width 10 height 10
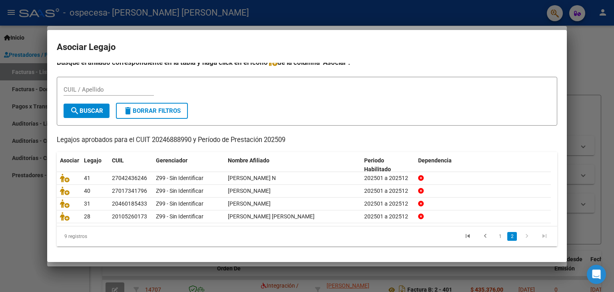
scroll to position [5, 0]
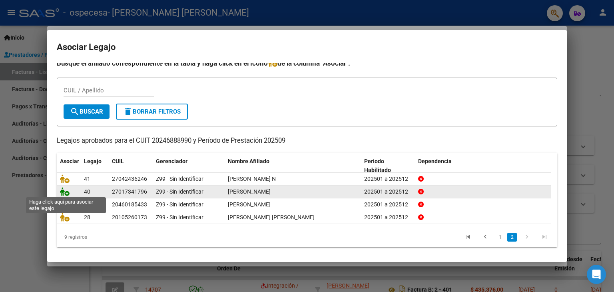
click at [62, 191] on icon at bounding box center [65, 191] width 10 height 9
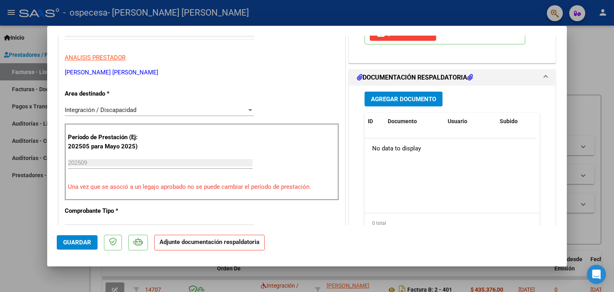
scroll to position [160, 0]
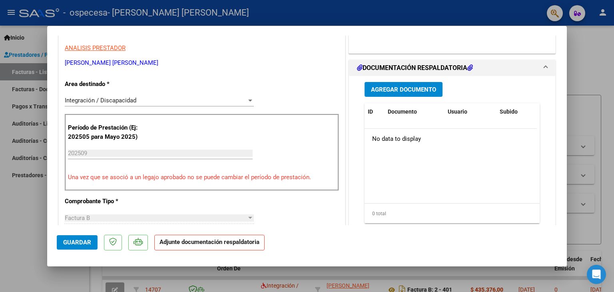
click at [396, 87] on span "Agregar Documento" at bounding box center [403, 89] width 65 height 7
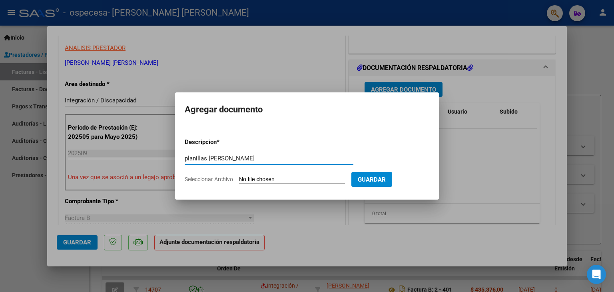
type input "planillas [PERSON_NAME]"
click at [269, 178] on input "Seleccionar Archivo" at bounding box center [292, 180] width 106 height 8
type input "C:\fakepath\[PERSON_NAME] 9-25.pdf"
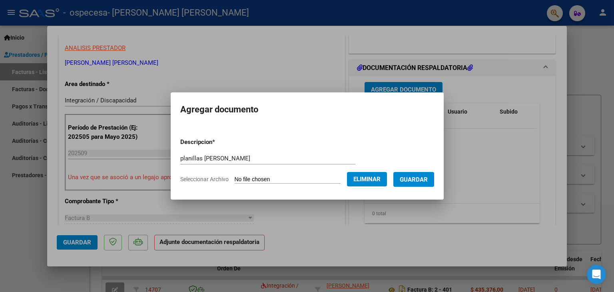
click at [423, 181] on span "Guardar" at bounding box center [414, 179] width 28 height 7
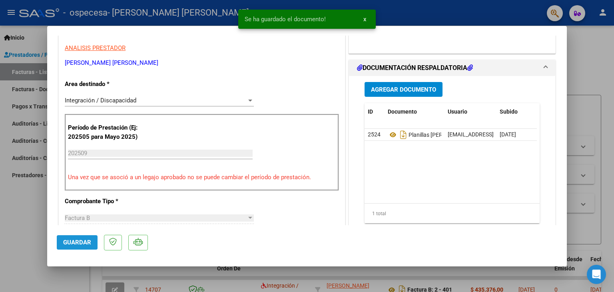
click at [67, 241] on span "Guardar" at bounding box center [77, 242] width 28 height 7
click at [24, 221] on div at bounding box center [307, 146] width 614 height 292
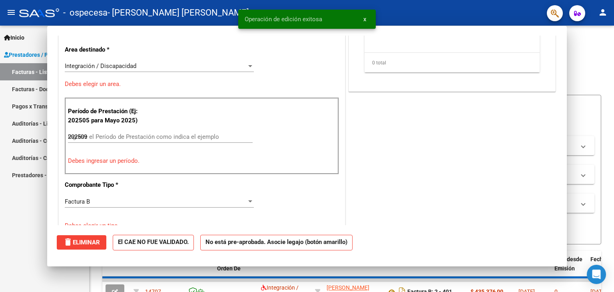
type input "$ 0,00"
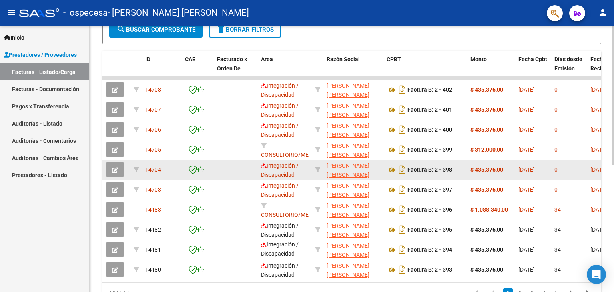
scroll to position [0, 0]
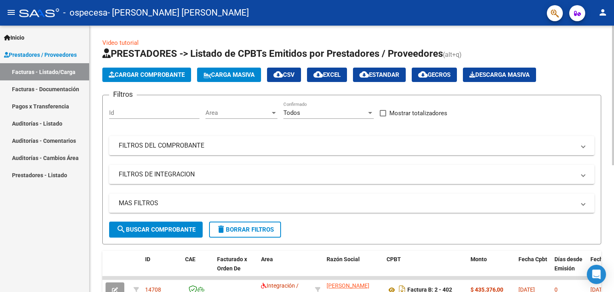
click at [138, 69] on button "Cargar Comprobante" at bounding box center [146, 75] width 89 height 14
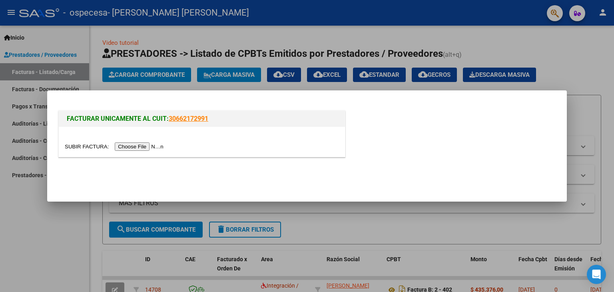
click at [137, 148] on input "file" at bounding box center [115, 146] width 101 height 8
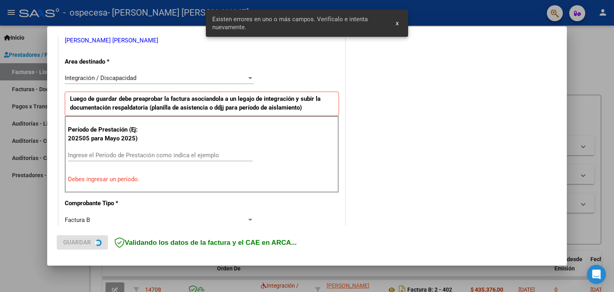
scroll to position [168, 0]
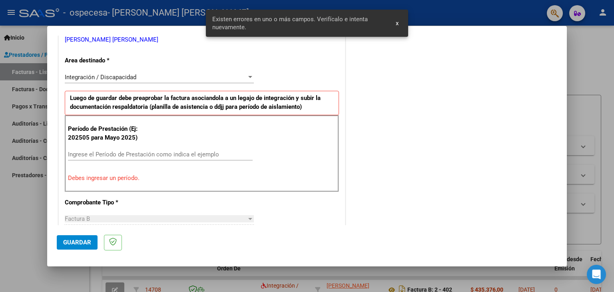
click at [247, 76] on div at bounding box center [250, 77] width 7 height 6
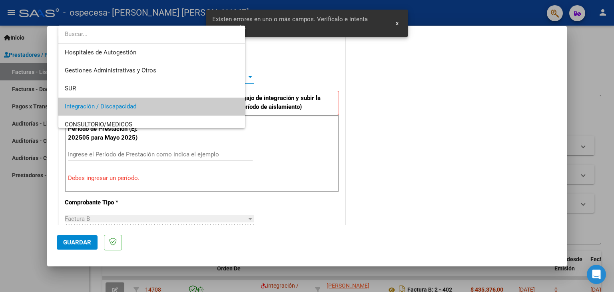
scroll to position [30, 0]
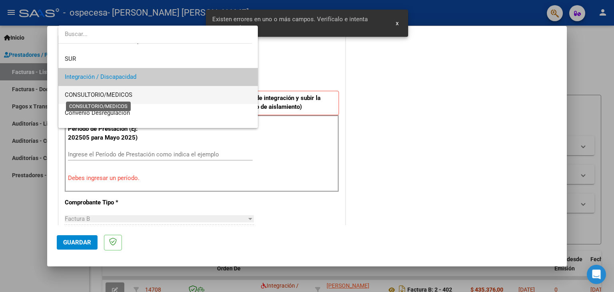
click at [122, 95] on span "CONSULTORIO/MEDICOS" at bounding box center [99, 94] width 68 height 7
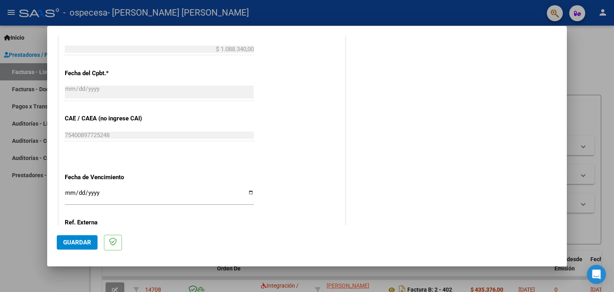
scroll to position [433, 0]
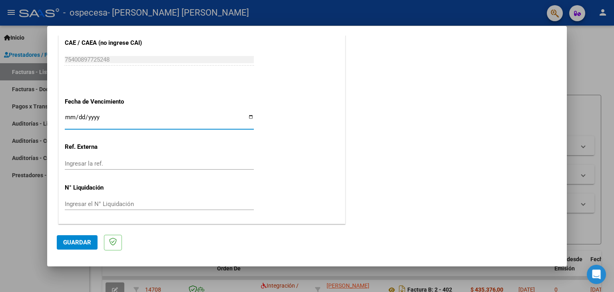
click at [247, 118] on input "Ingresar la fecha" at bounding box center [159, 120] width 189 height 13
type input "[DATE]"
click at [85, 244] on span "Guardar" at bounding box center [77, 242] width 28 height 7
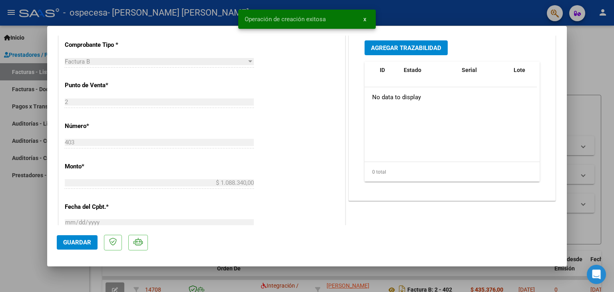
scroll to position [240, 0]
click at [80, 239] on span "Guardar" at bounding box center [77, 242] width 28 height 7
click at [26, 237] on div at bounding box center [307, 146] width 614 height 292
type input "$ 0,00"
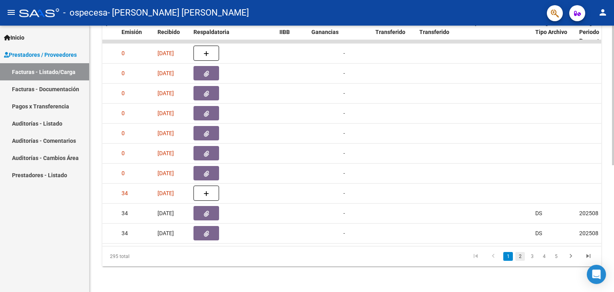
click at [521, 256] on link "2" at bounding box center [520, 256] width 10 height 9
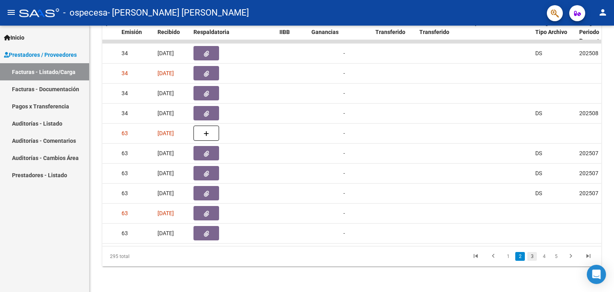
click at [533, 256] on link "3" at bounding box center [532, 256] width 10 height 9
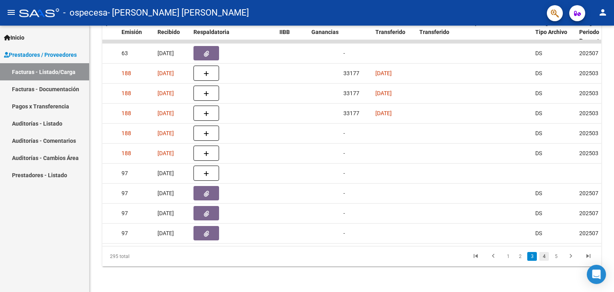
click at [547, 257] on link "4" at bounding box center [544, 256] width 10 height 9
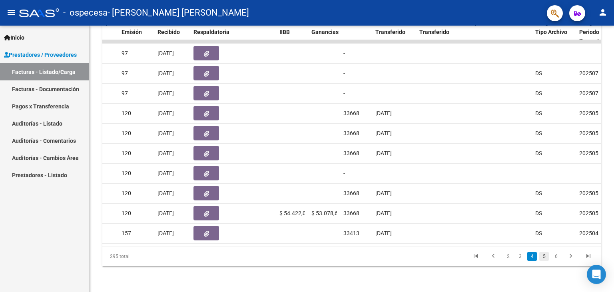
click at [546, 257] on link "5" at bounding box center [544, 256] width 10 height 9
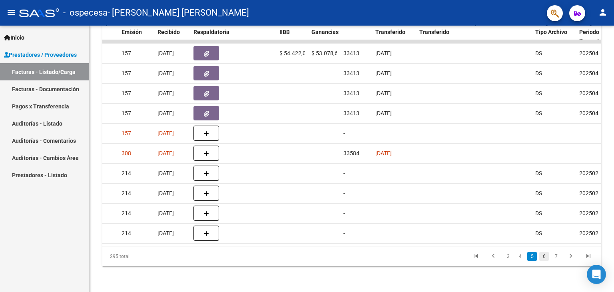
click at [544, 259] on link "6" at bounding box center [544, 256] width 10 height 9
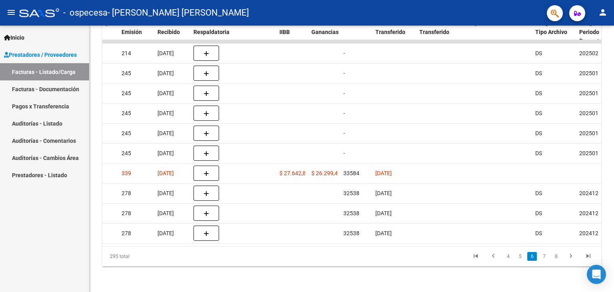
click at [544, 259] on link "7" at bounding box center [544, 256] width 10 height 9
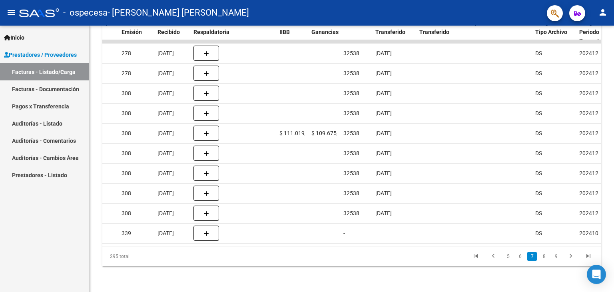
click at [544, 260] on link "8" at bounding box center [544, 256] width 10 height 9
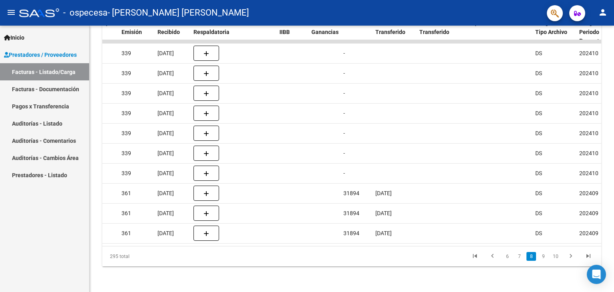
click at [544, 260] on link "9" at bounding box center [544, 256] width 10 height 9
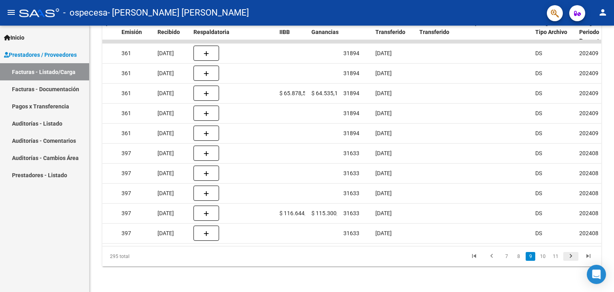
click at [569, 258] on icon "go to next page" at bounding box center [571, 257] width 10 height 10
click at [587, 257] on icon "go to last page" at bounding box center [588, 257] width 10 height 10
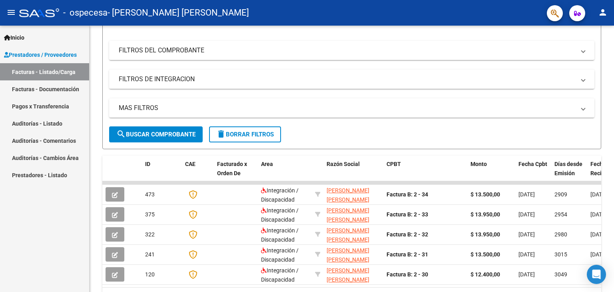
scroll to position [0, 0]
